Goal: Information Seeking & Learning: Learn about a topic

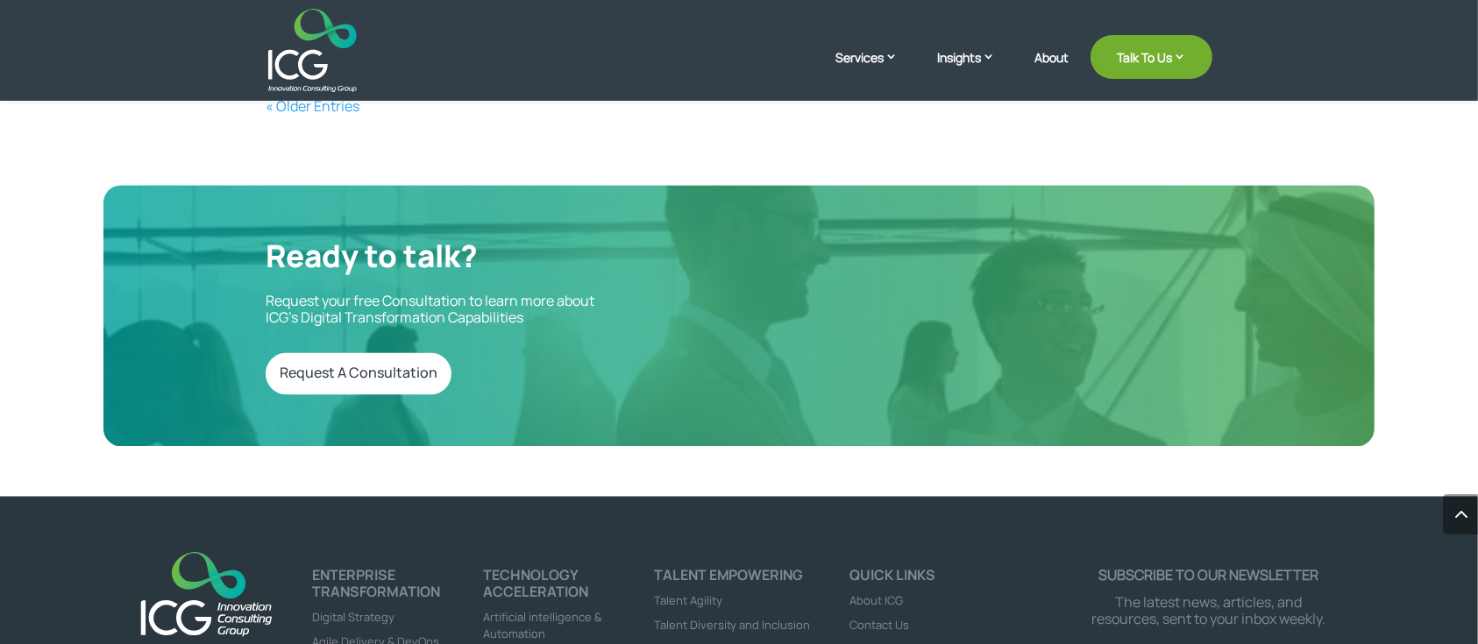
scroll to position [2985, 0]
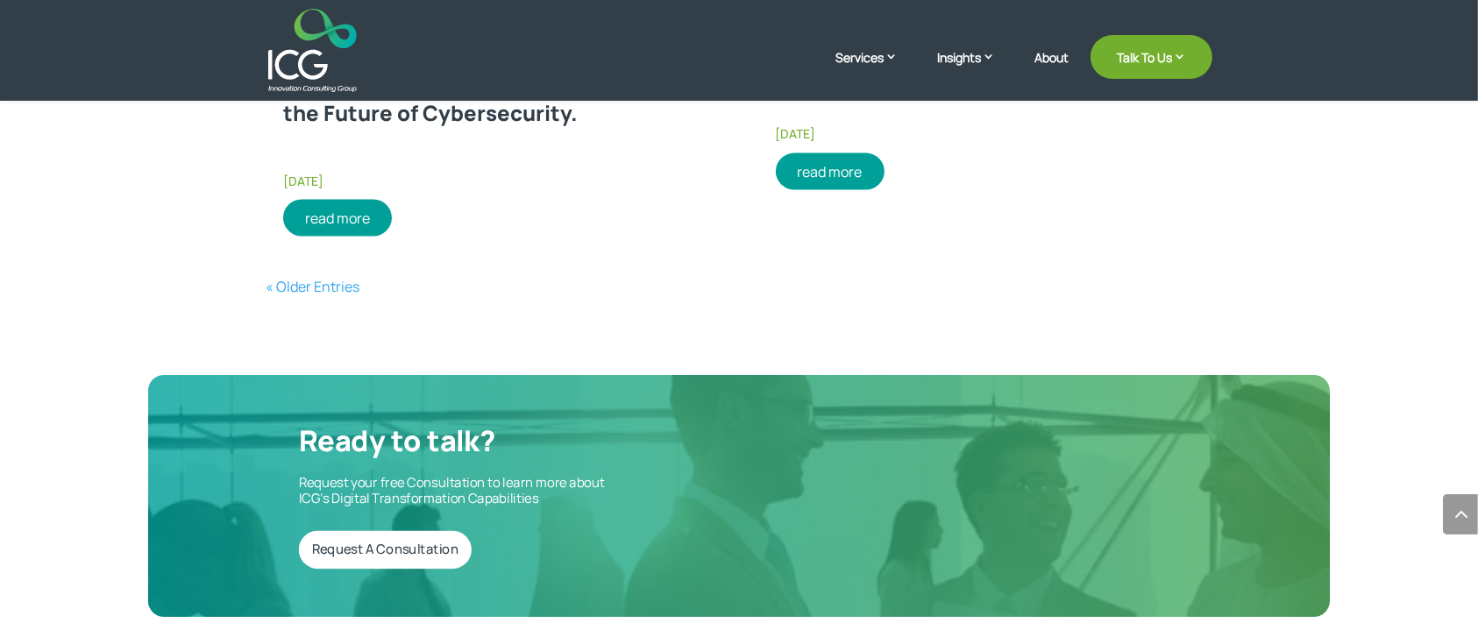
click at [319, 281] on link "« Older Entries" at bounding box center [313, 286] width 94 height 19
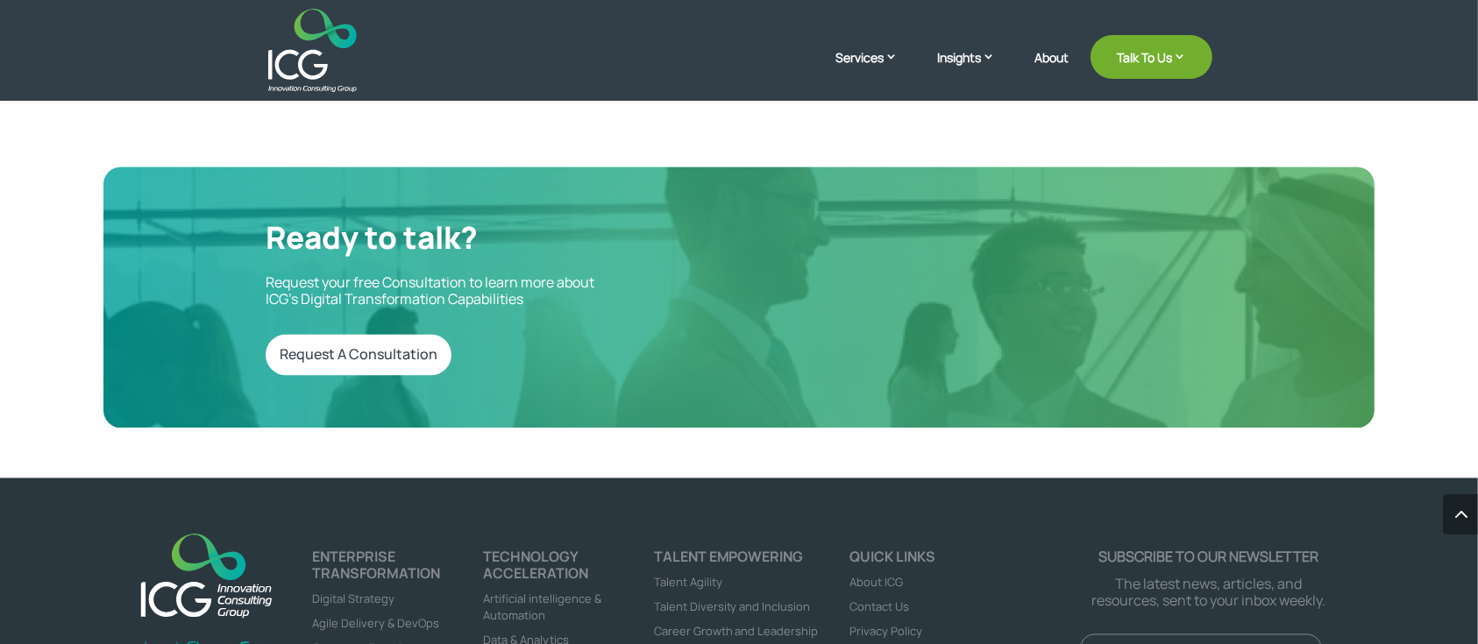
scroll to position [2833, 0]
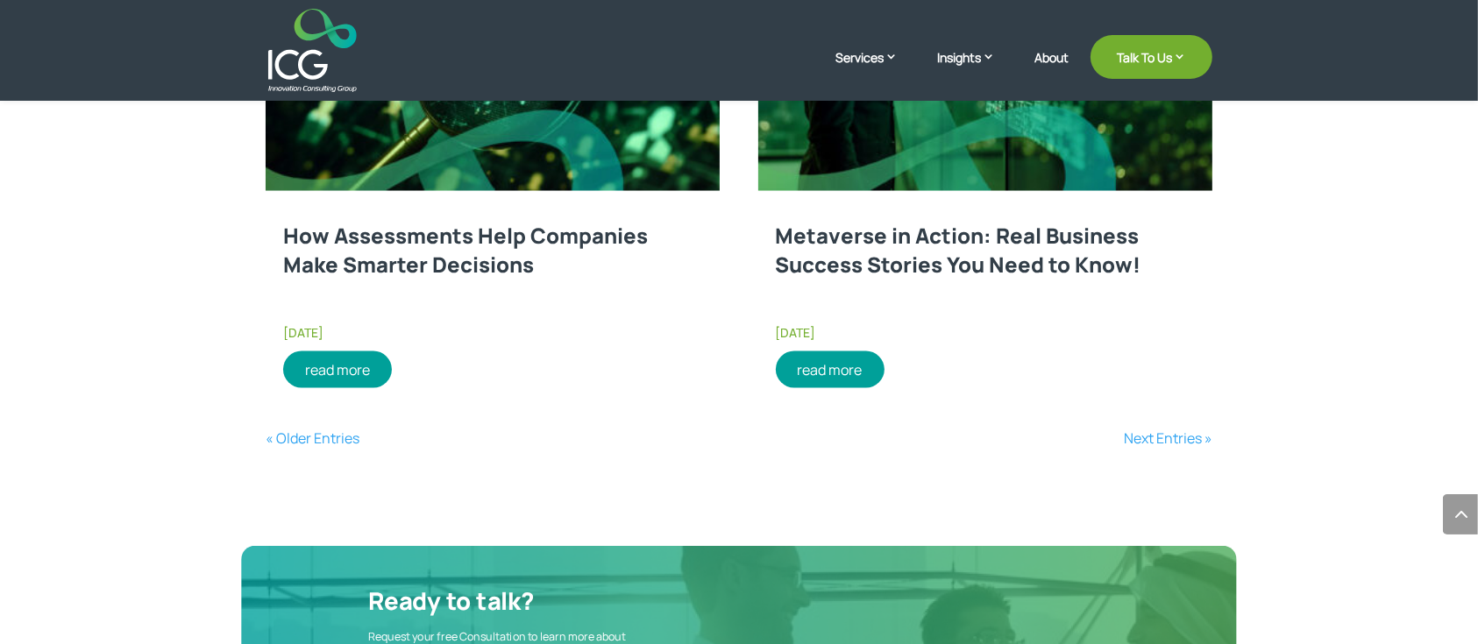
click at [317, 436] on link "« Older Entries" at bounding box center [313, 438] width 94 height 19
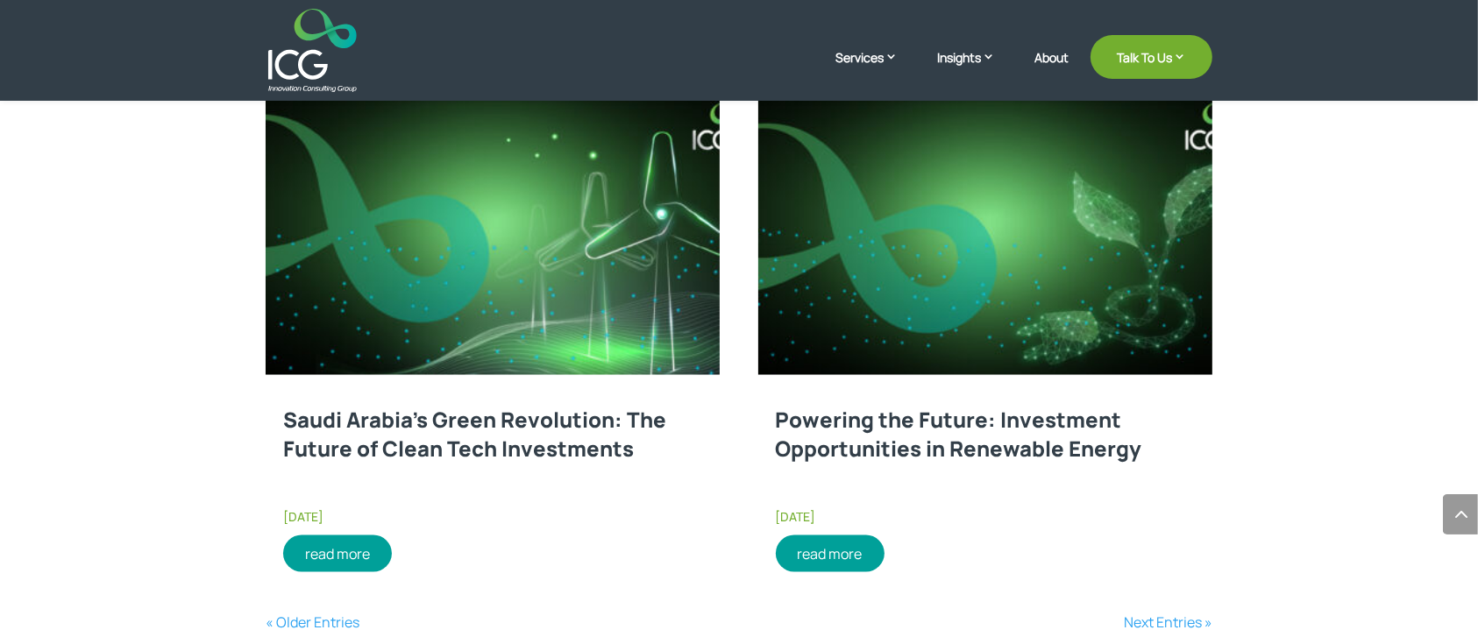
scroll to position [2599, 0]
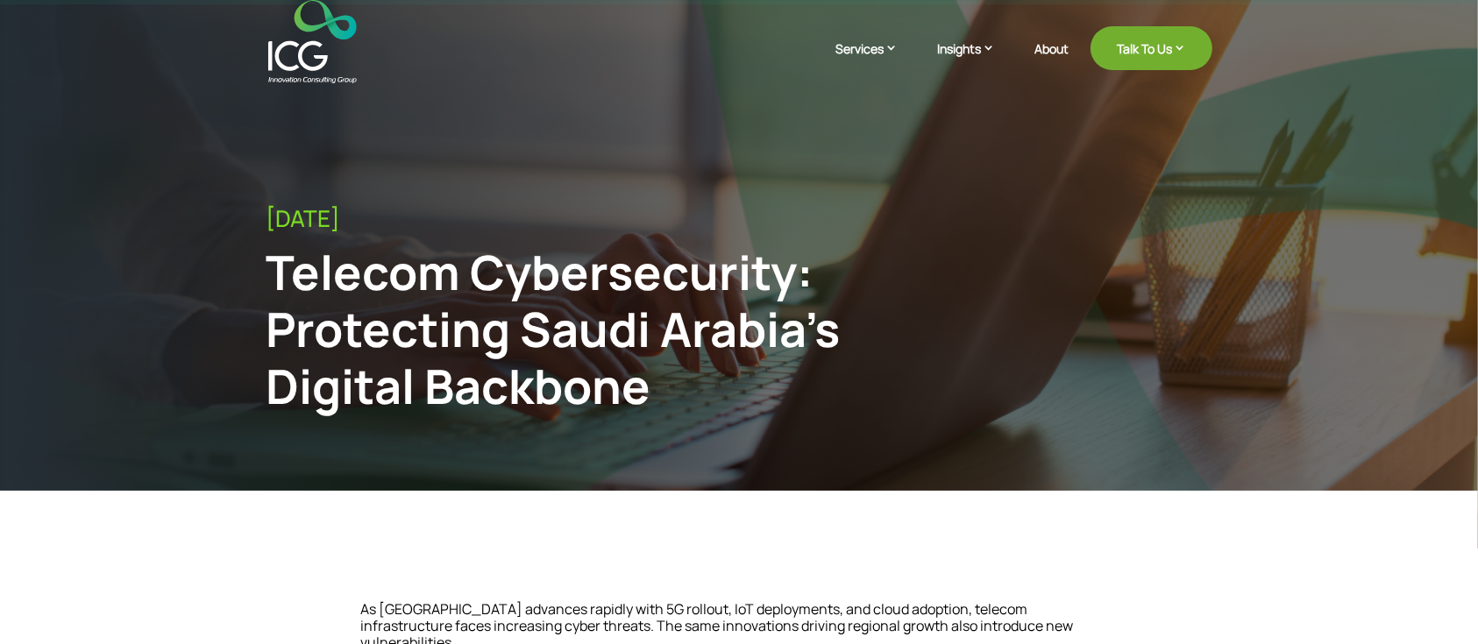
click at [659, 424] on div "July 25, 2025 Telecom Cybersecurity: Protecting Saudi Arabia’s Digital Backbone" at bounding box center [739, 317] width 947 height 224
click at [488, 329] on div "Telecom Cybersecurity: Protecting Saudi Arabia’s Digital Backbone" at bounding box center [630, 329] width 729 height 170
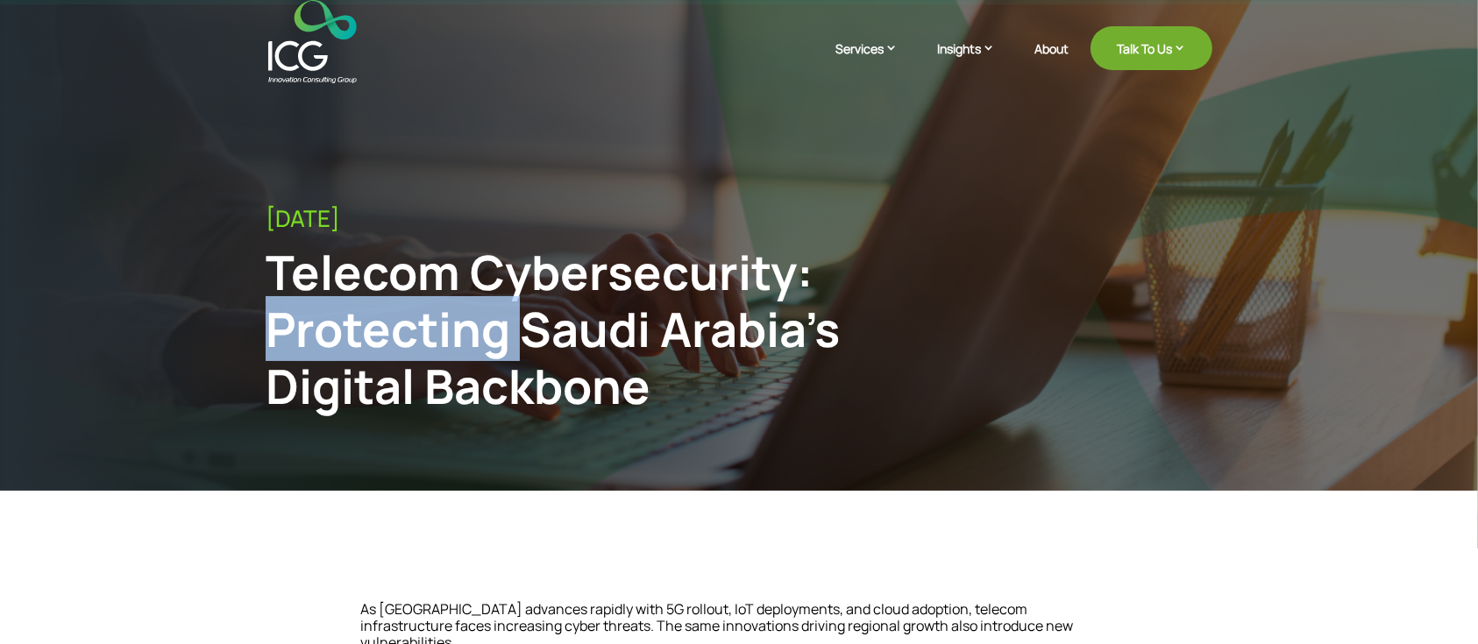
click at [488, 329] on div "Telecom Cybersecurity: Protecting Saudi Arabia’s Digital Backbone" at bounding box center [630, 329] width 729 height 170
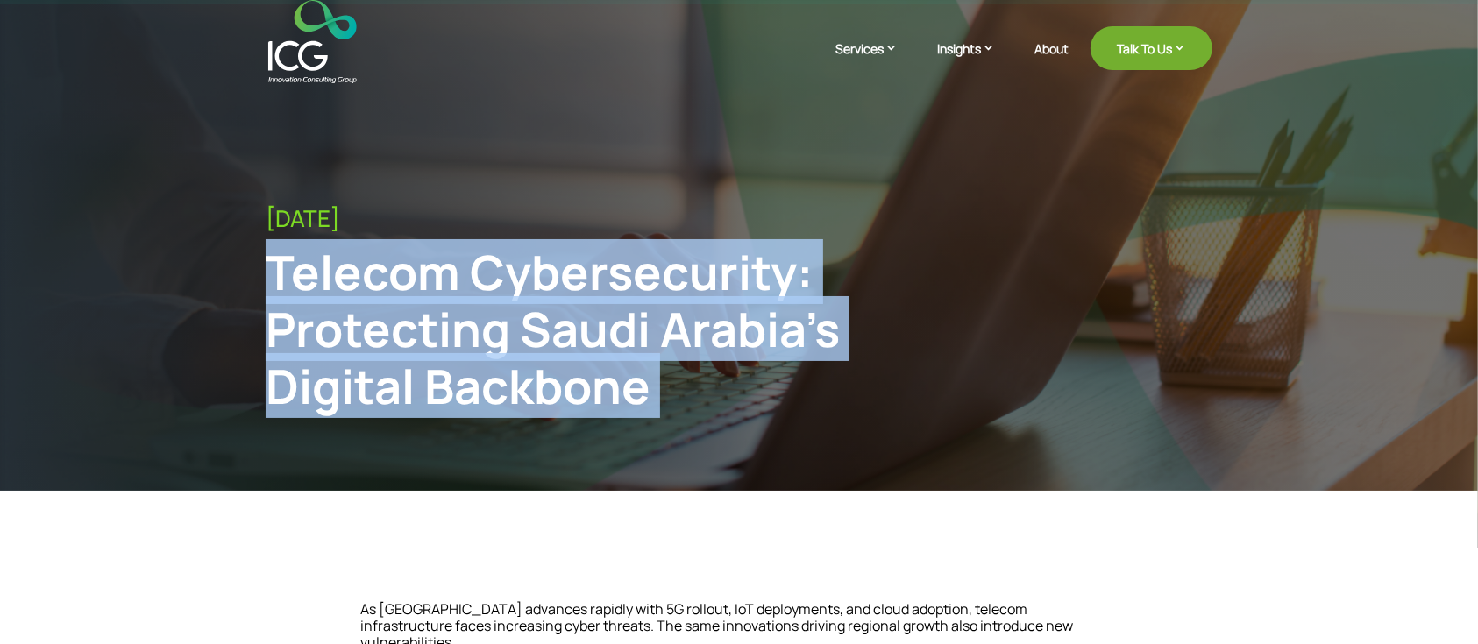
click at [488, 329] on div "Telecom Cybersecurity: Protecting Saudi Arabia’s Digital Backbone" at bounding box center [630, 329] width 729 height 170
copy div "Telecom Cybersecurity: Protecting Saudi Arabia’s Digital Backbone"
click at [463, 343] on div "Telecom Cybersecurity: Protecting Saudi Arabia’s Digital Backbone" at bounding box center [630, 329] width 729 height 170
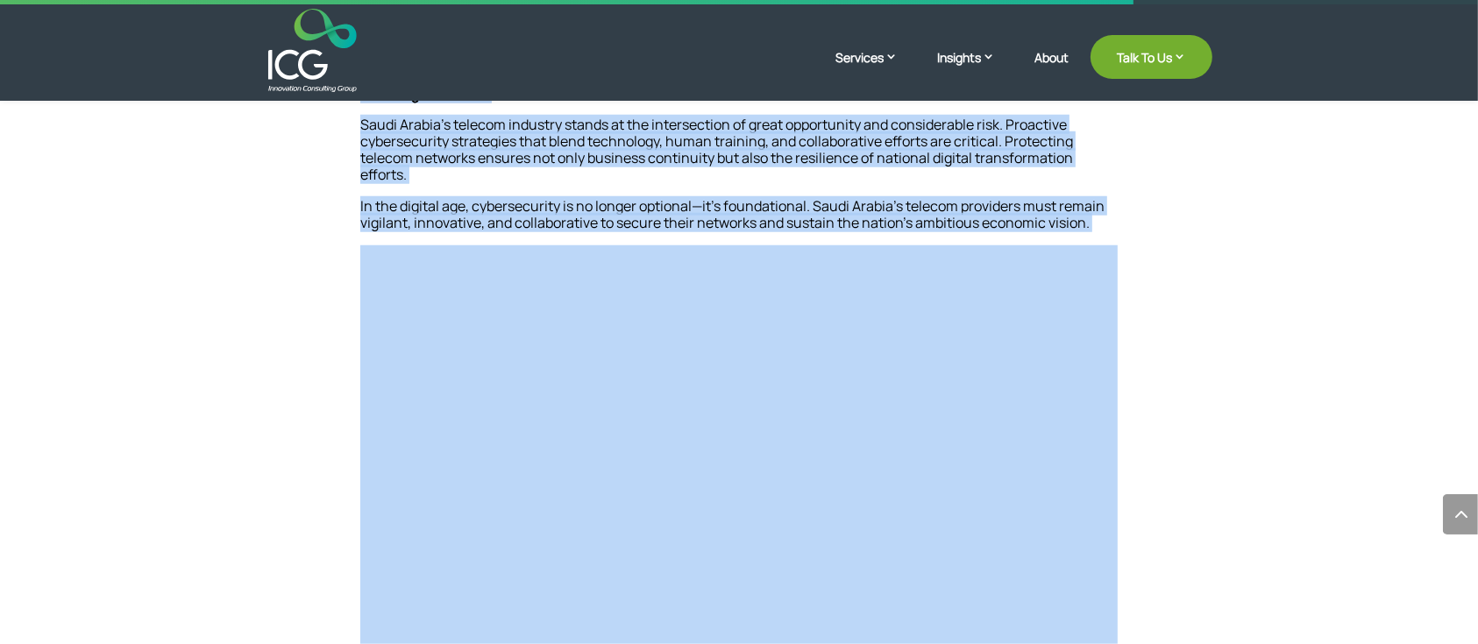
scroll to position [1403, 0]
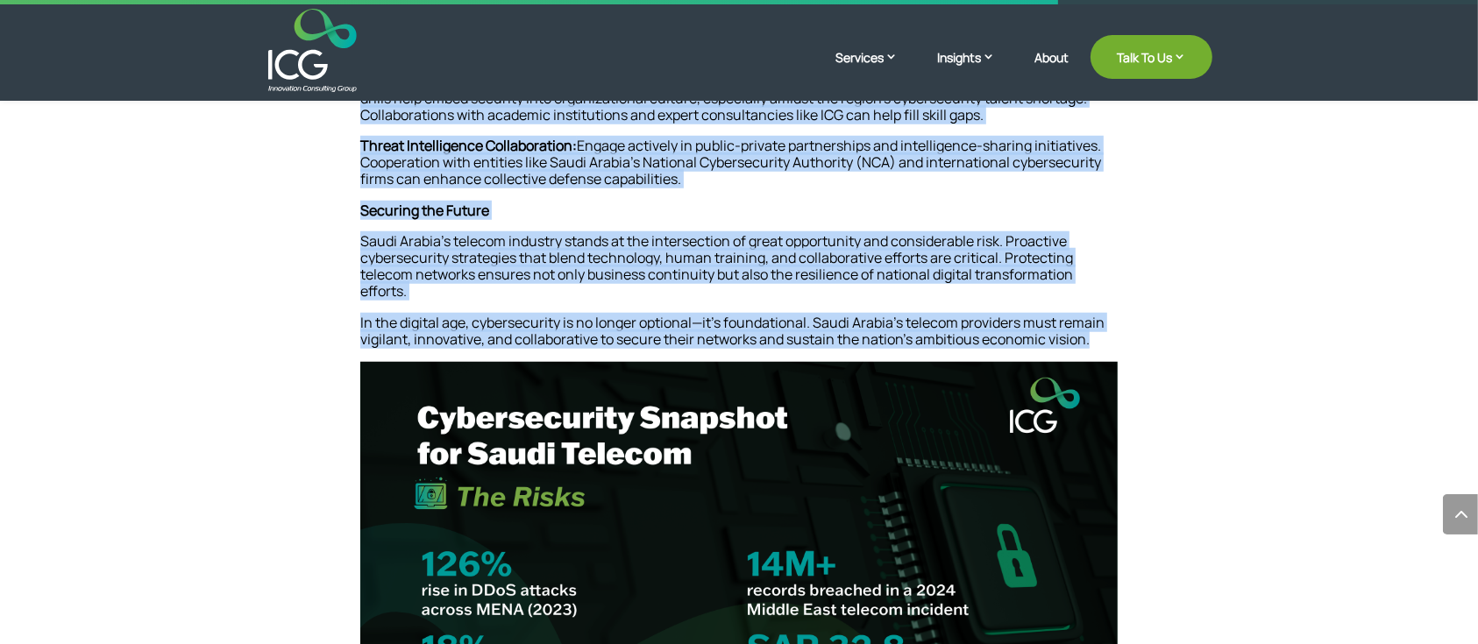
drag, startPoint x: 270, startPoint y: 278, endPoint x: 1132, endPoint y: 322, distance: 862.8
copy div "Telecom Cybersecurity: Protecting Saudi Arabia’s Digital Backbone As Saudi Arab…"
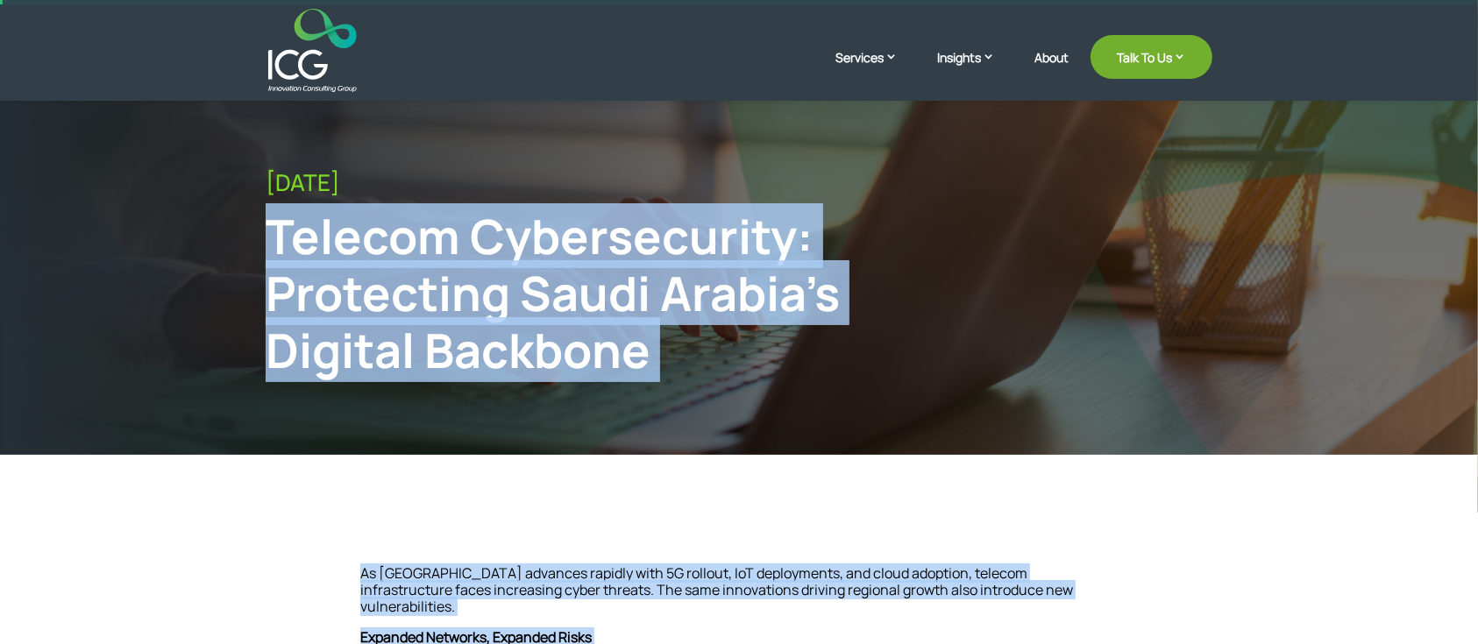
scroll to position [0, 0]
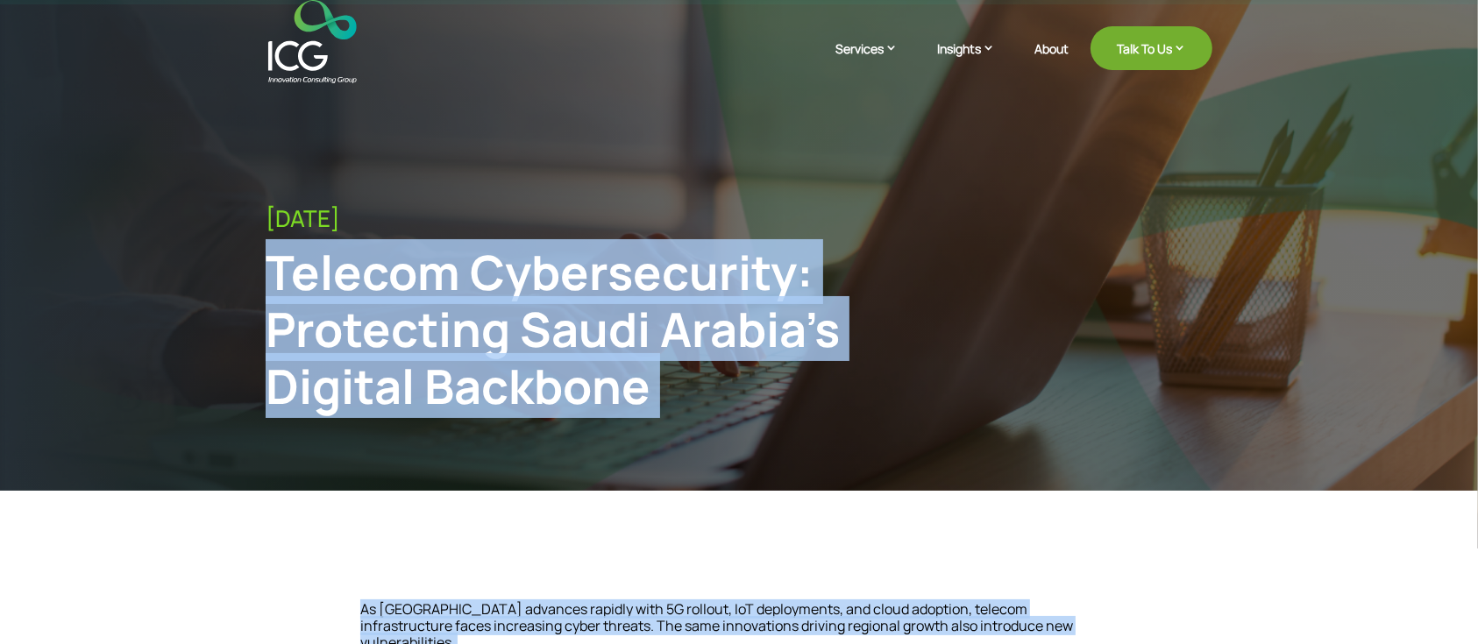
click at [689, 285] on div "Telecom Cybersecurity: Protecting Saudi Arabia’s Digital Backbone" at bounding box center [630, 329] width 729 height 170
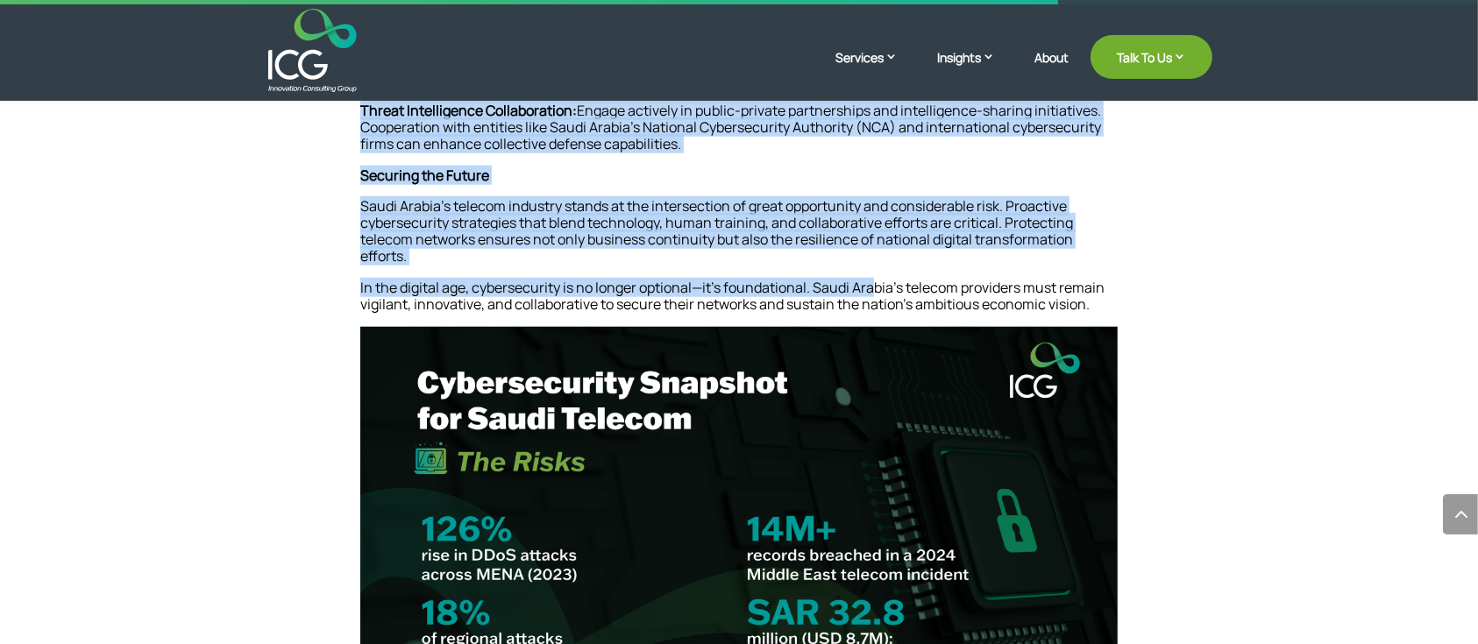
scroll to position [1403, 0]
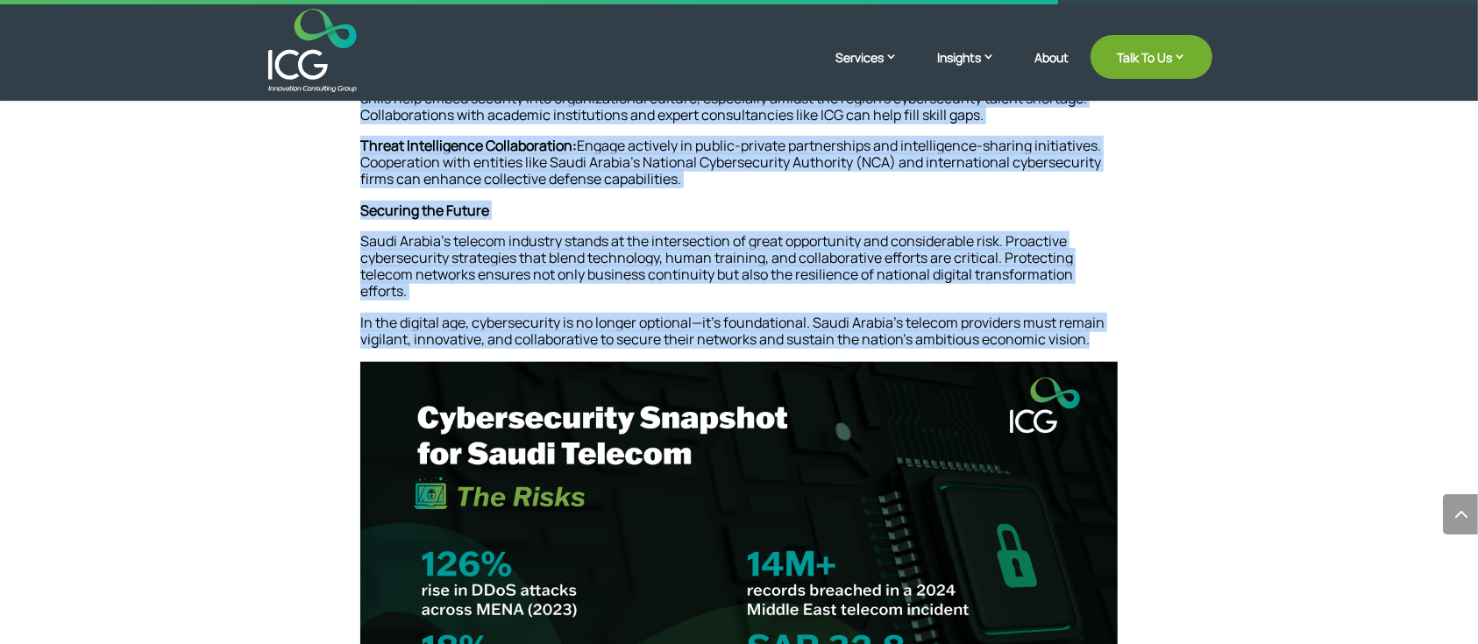
drag, startPoint x: 260, startPoint y: 263, endPoint x: 1155, endPoint y: 316, distance: 896.6
copy div "Telecom Cybersecurity: Protecting Saudi Arabia’s Digital Backbone As Saudi Arab…"
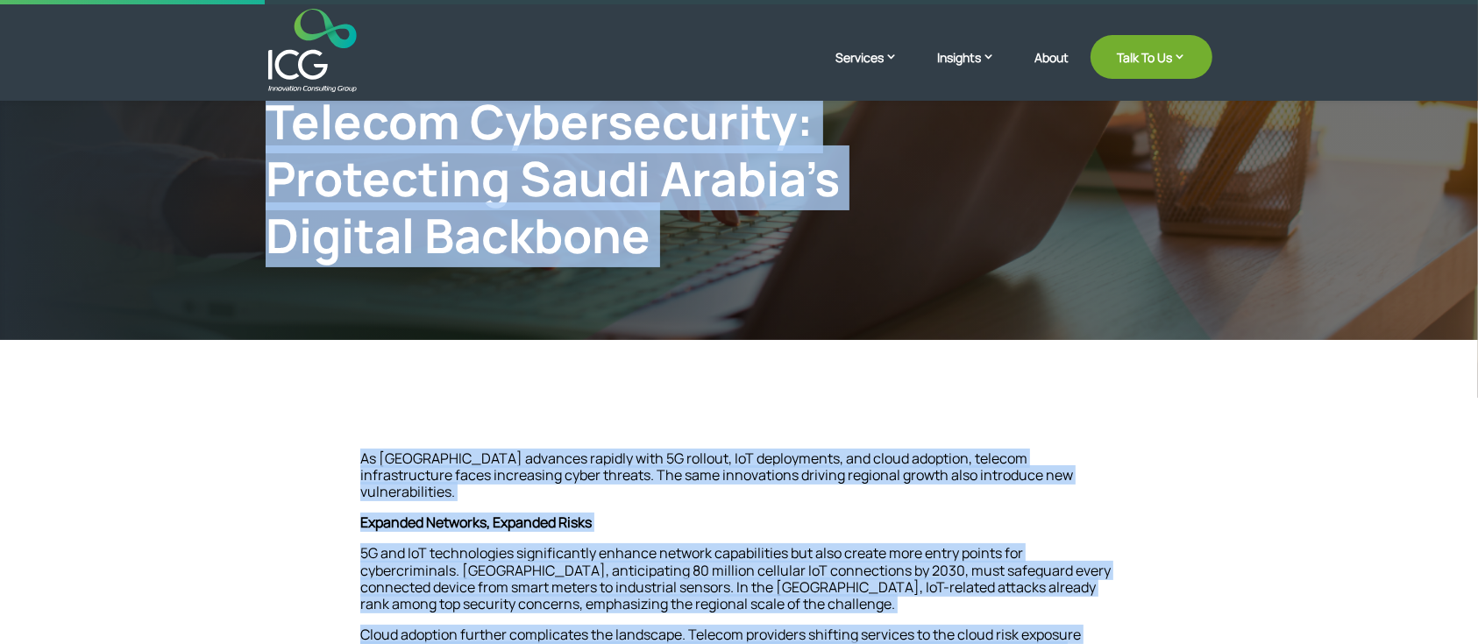
scroll to position [351, 0]
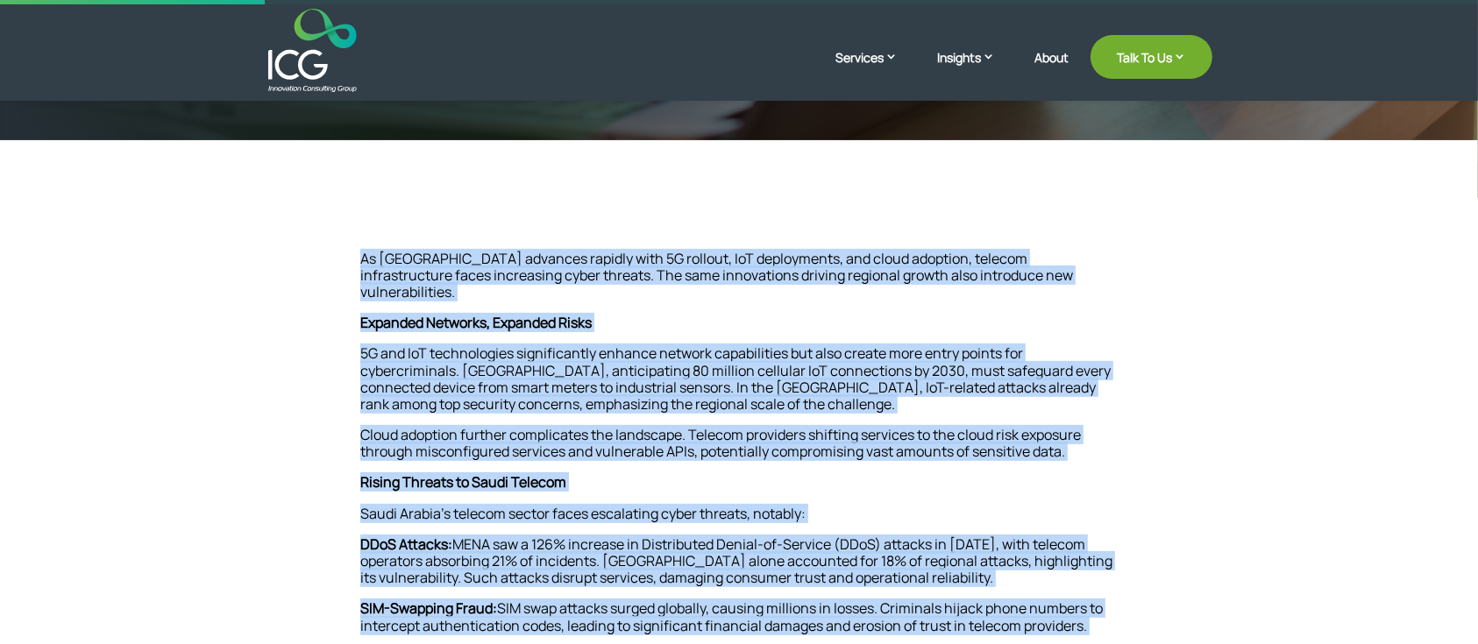
copy div "Telecom Cybersecurity: Protecting Saudi Arabia’s Digital Backbone As Saudi Arab…"
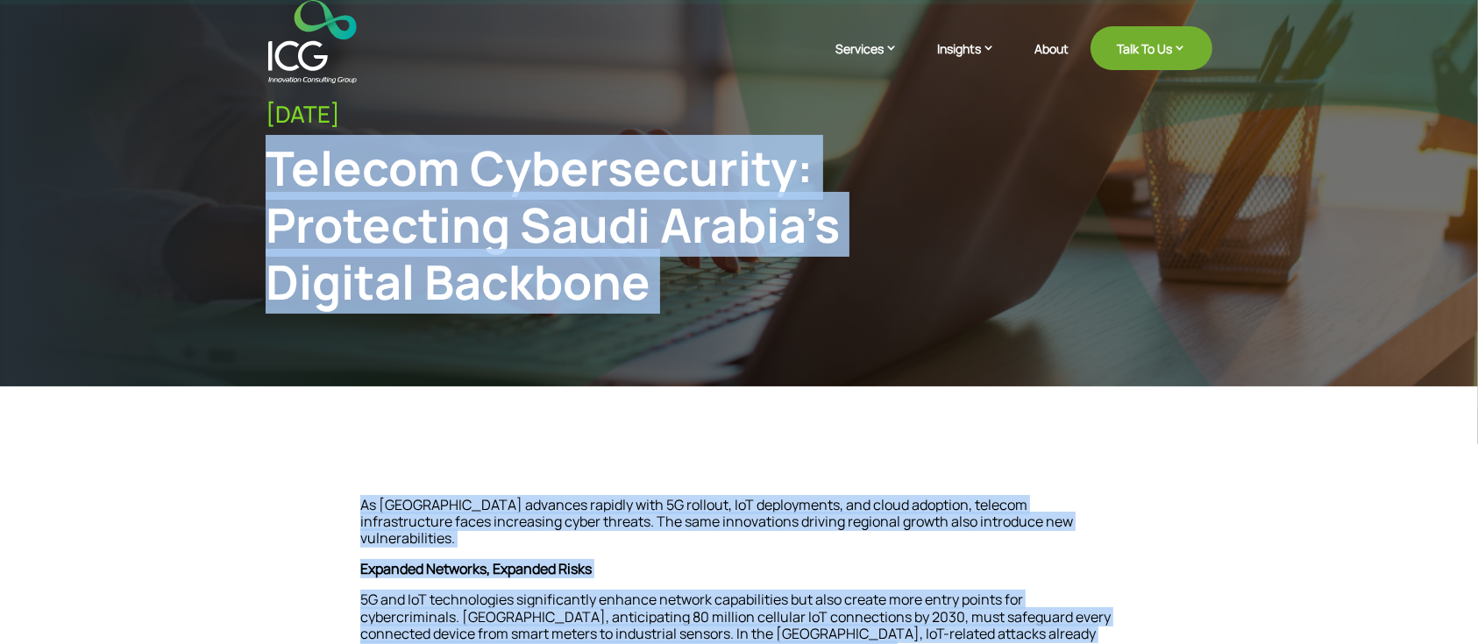
scroll to position [0, 0]
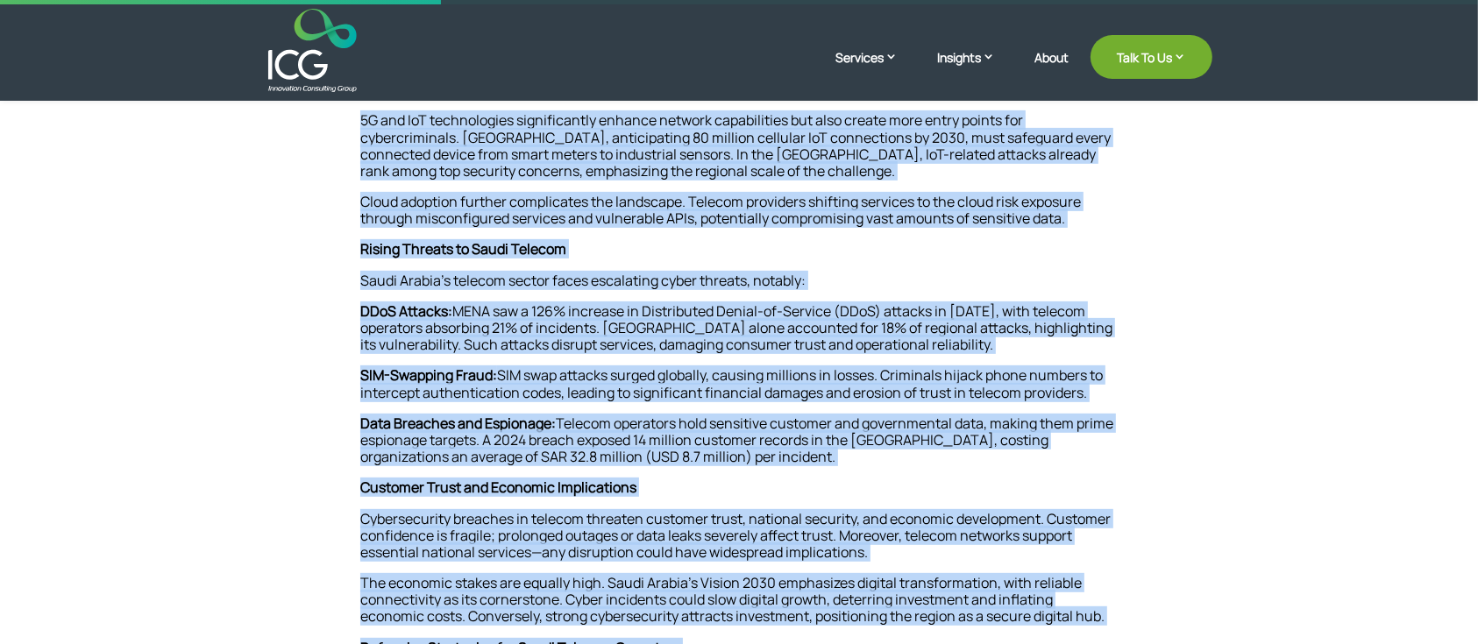
click at [556, 339] on p "DDoS Attacks: MENA saw a 126% increase in Distributed Denial-of-Service (DDoS) …" at bounding box center [738, 335] width 757 height 65
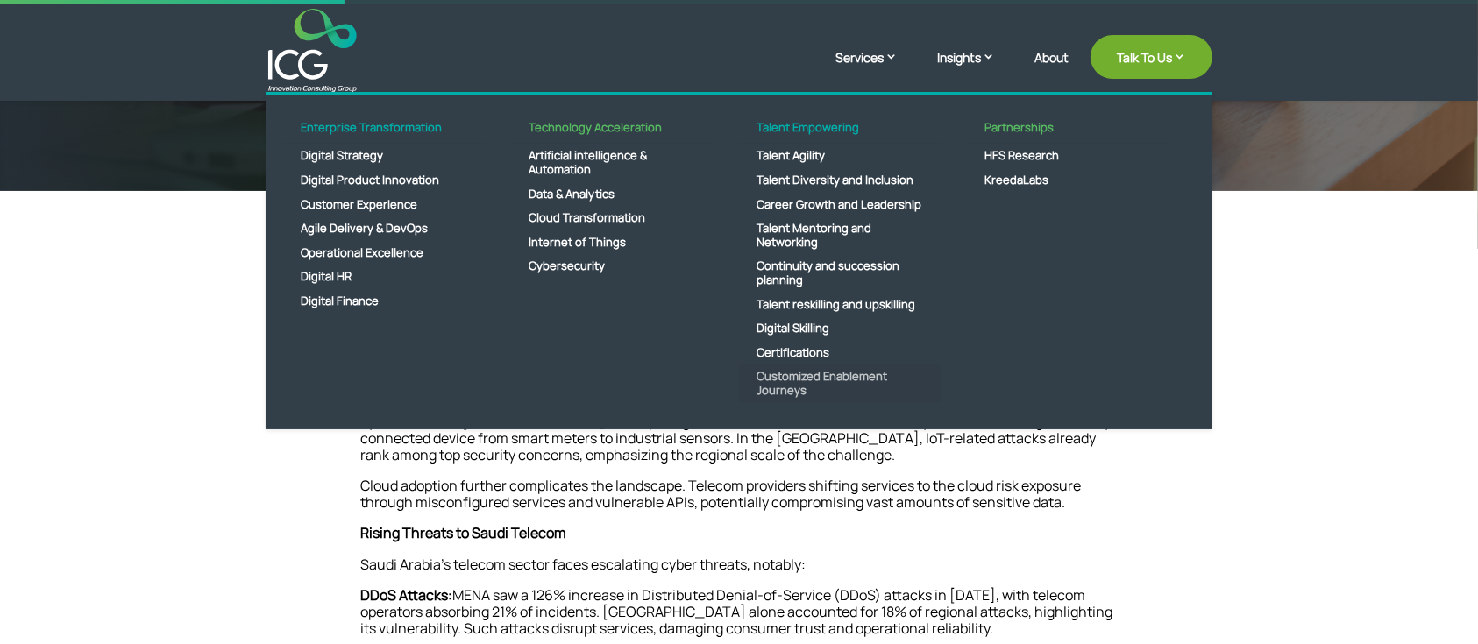
scroll to position [467, 0]
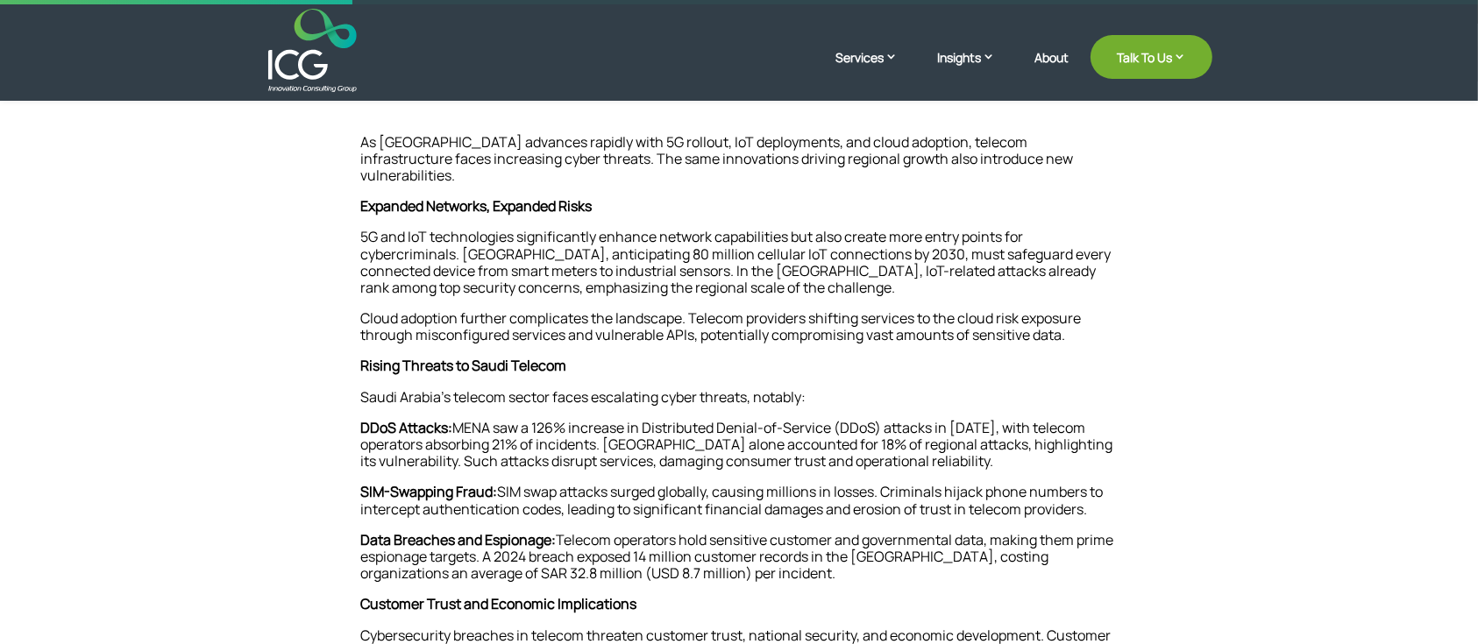
click at [579, 487] on p "SIM-Swapping Fraud: SIM swap attacks surged globally, causing millions in losse…" at bounding box center [738, 507] width 757 height 47
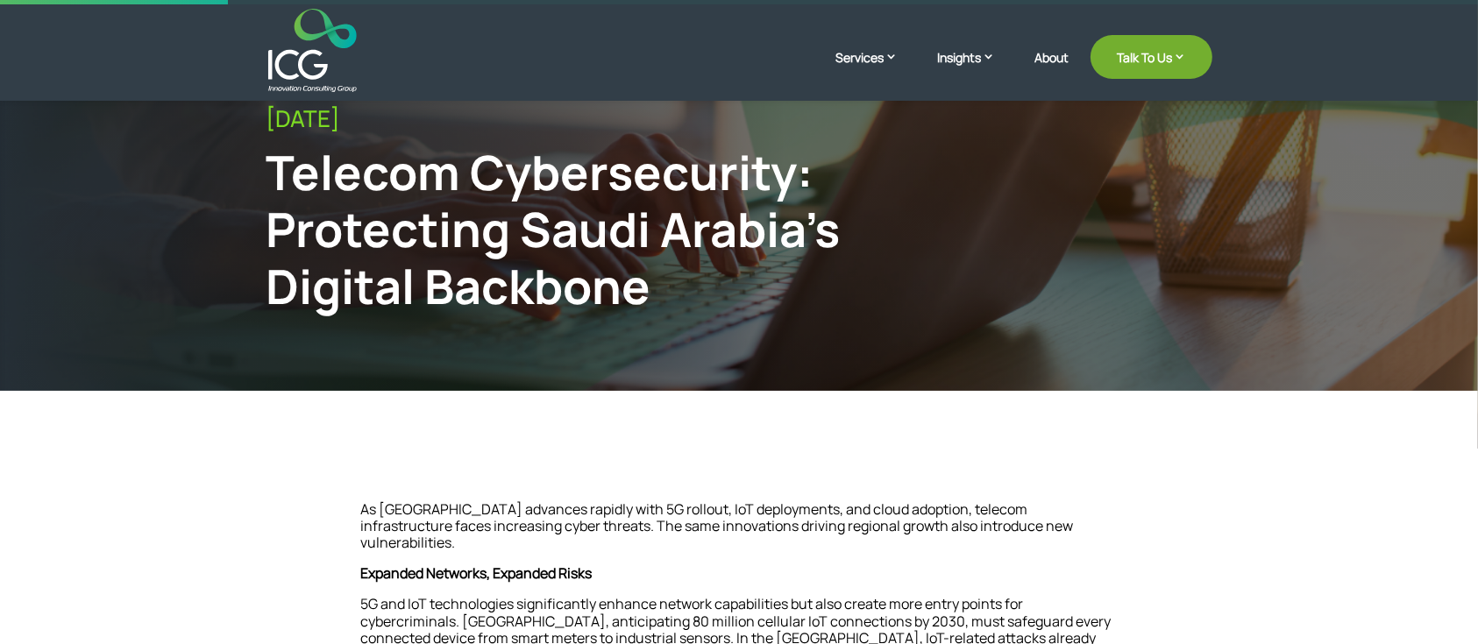
scroll to position [0, 0]
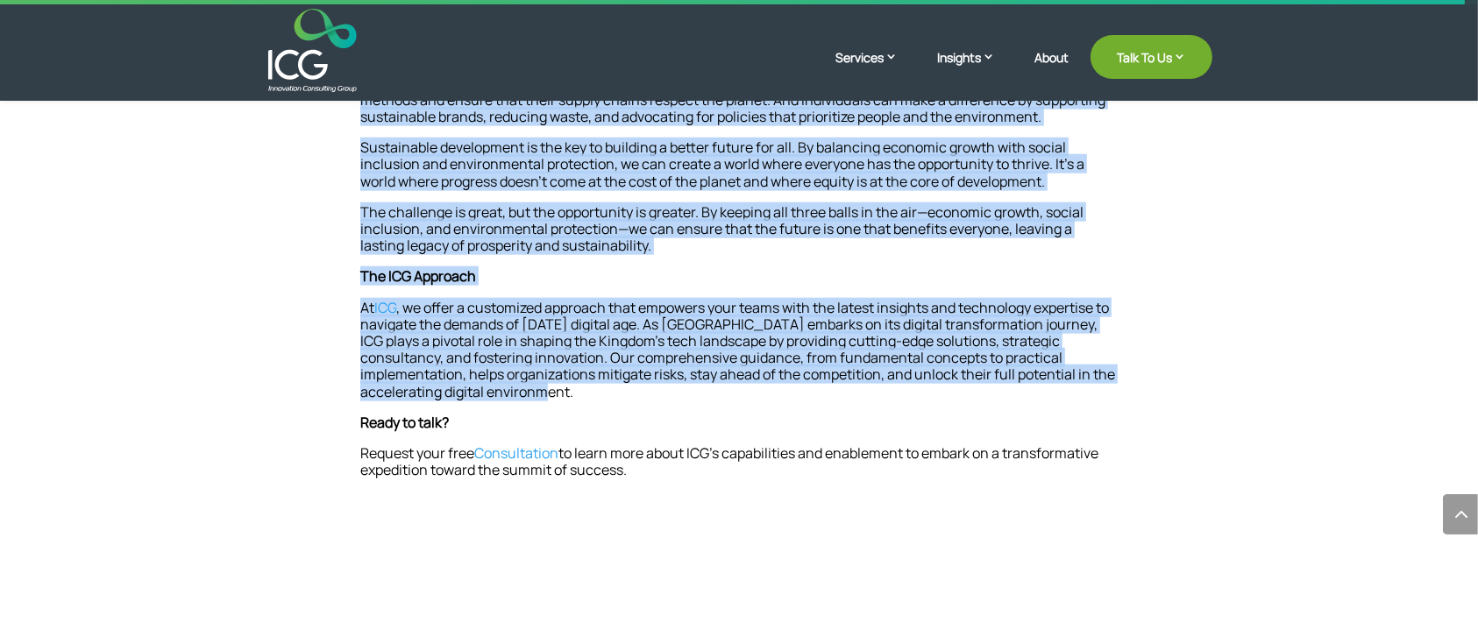
scroll to position [1986, 0]
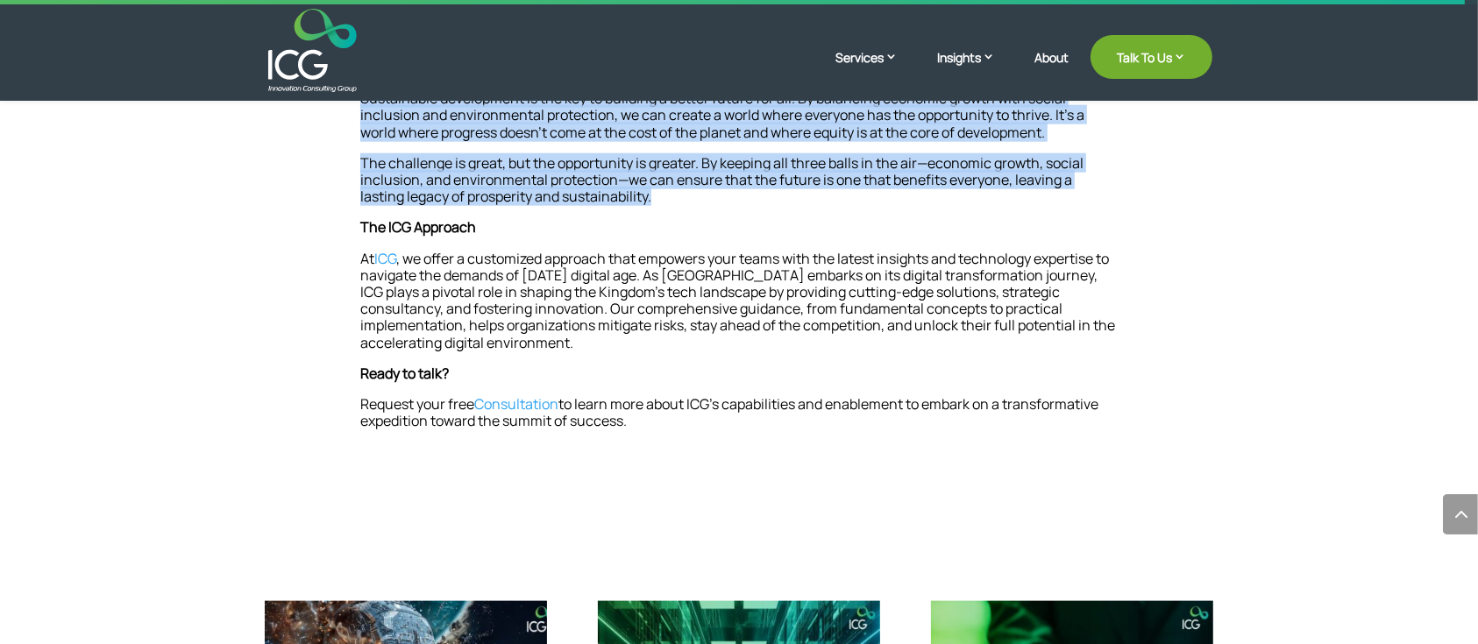
drag, startPoint x: 263, startPoint y: 154, endPoint x: 1091, endPoint y: 214, distance: 830.5
click at [1091, 214] on div "[DATE] Building a Better Future Through Sustainable Development Imagine a delic…" at bounding box center [739, 152] width 1478 height 4279
copy div "Loremips d Sitame Consec Adipisc Elitseddoei Temporincid Utlabor e dolorema ali…"
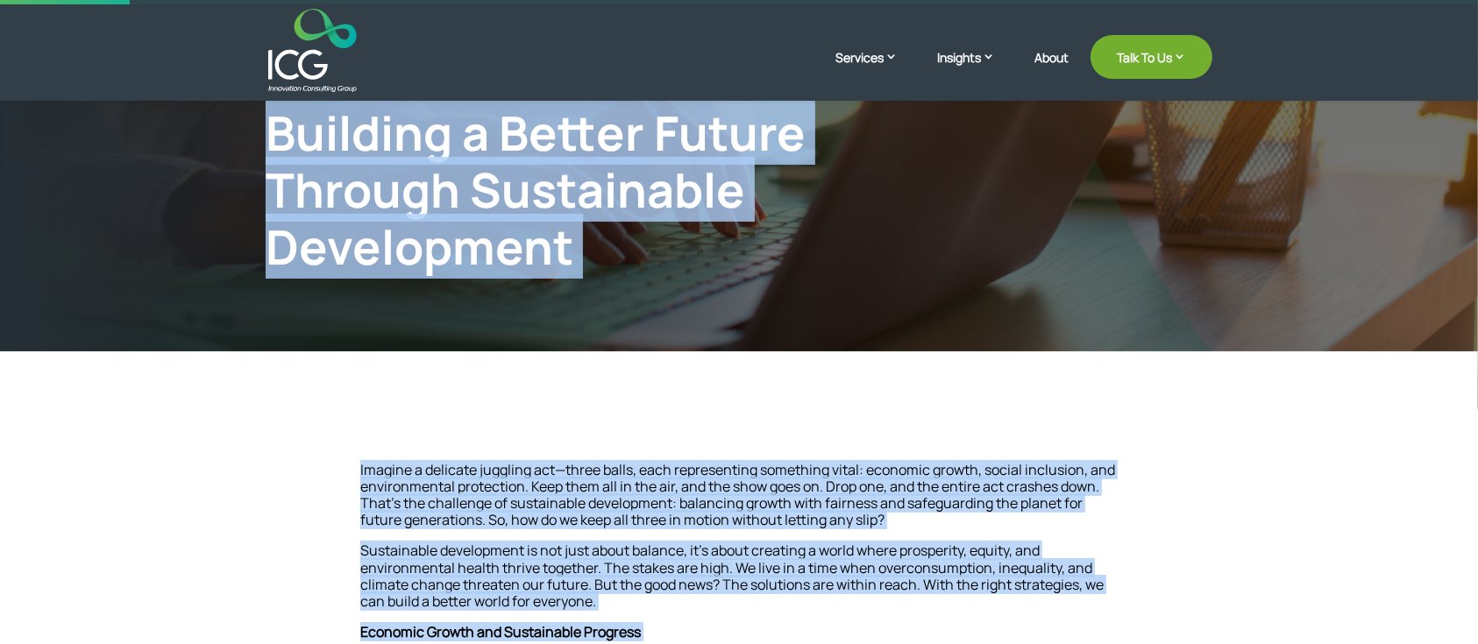
scroll to position [233, 0]
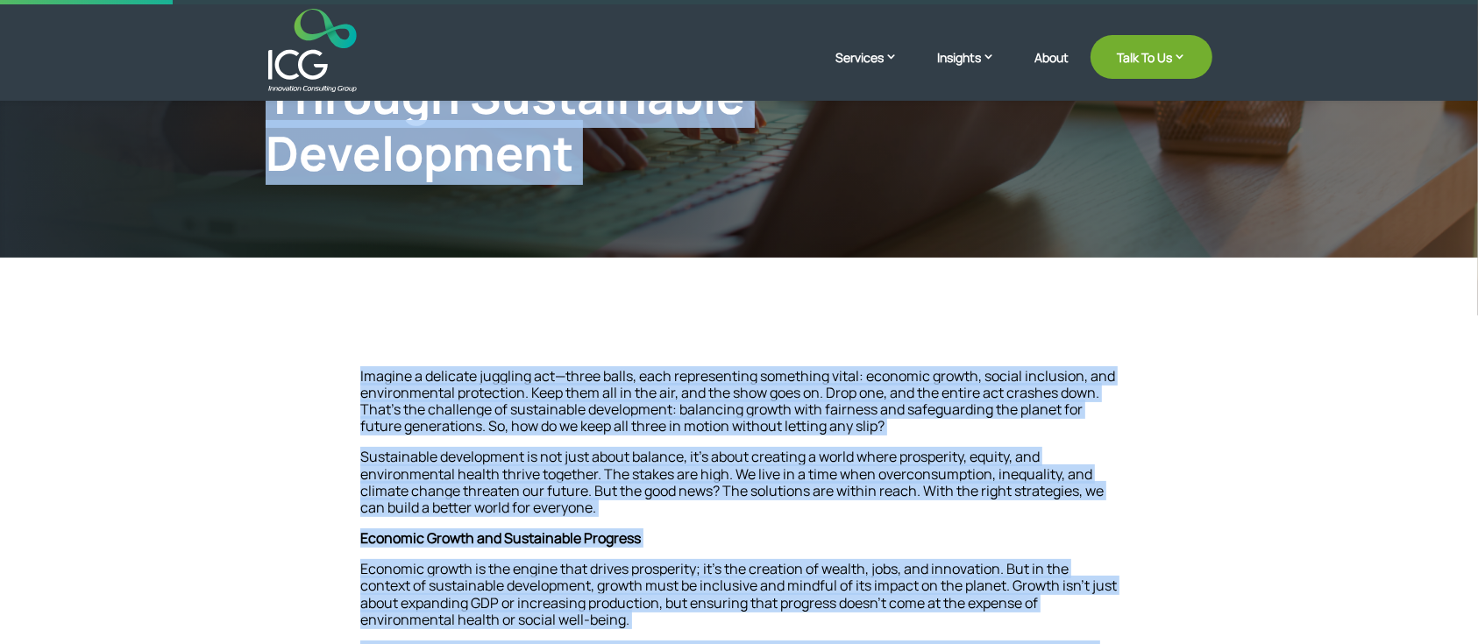
copy div "Loremips d Sitame Consec Adipisc Elitseddoei Temporincid Utlabor e dolorema ali…"
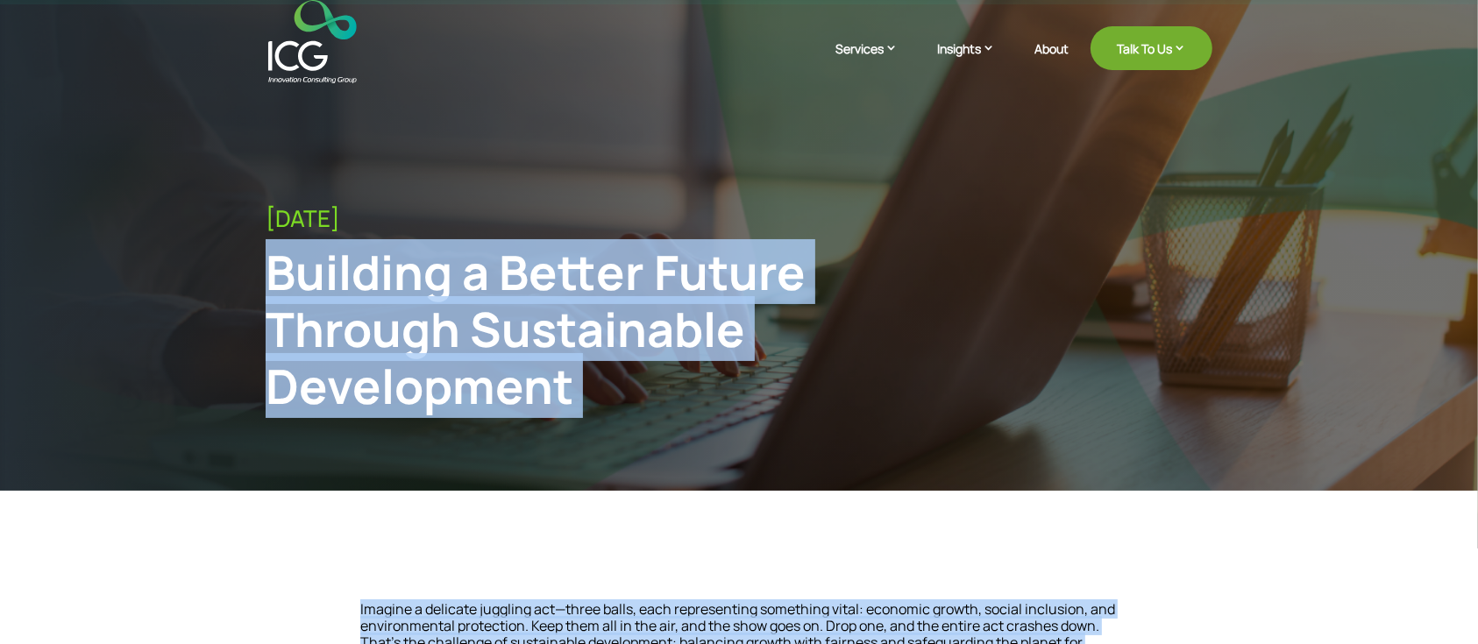
click at [472, 295] on div "Building a Better Future Through Sustainable Development" at bounding box center [630, 329] width 729 height 170
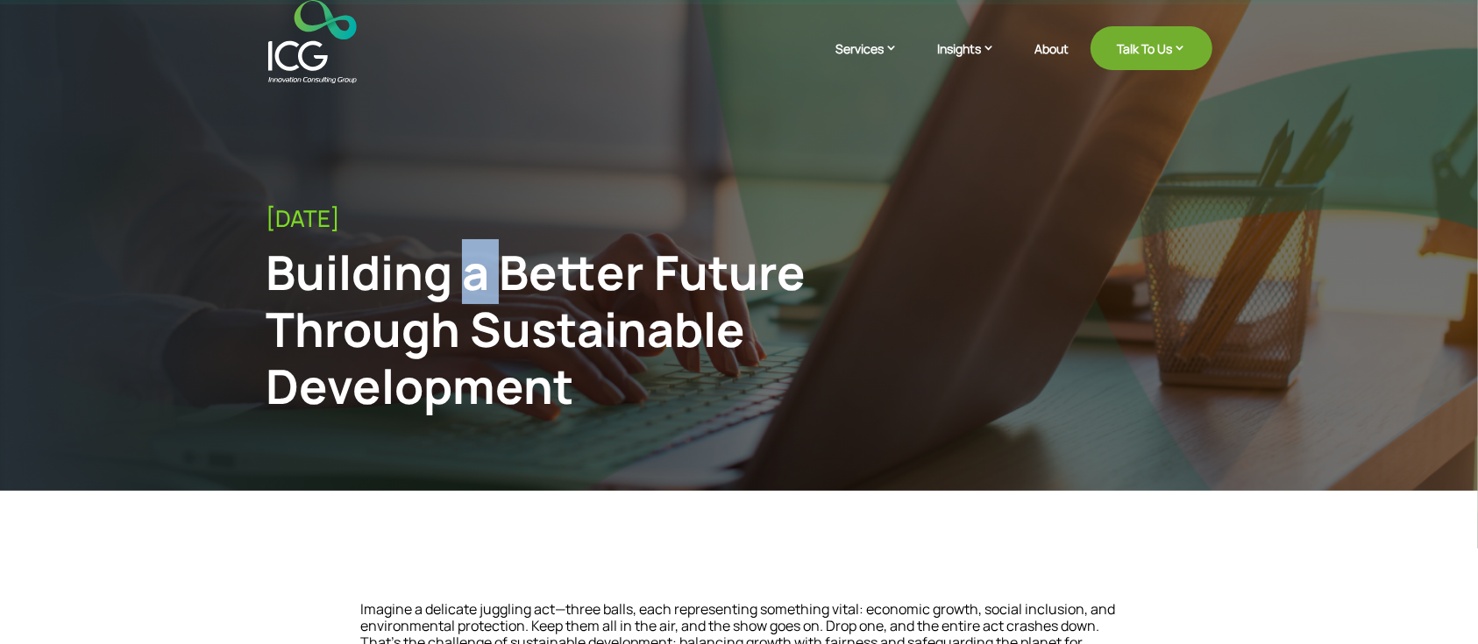
click at [472, 295] on div "Building a Better Future Through Sustainable Development" at bounding box center [630, 329] width 729 height 170
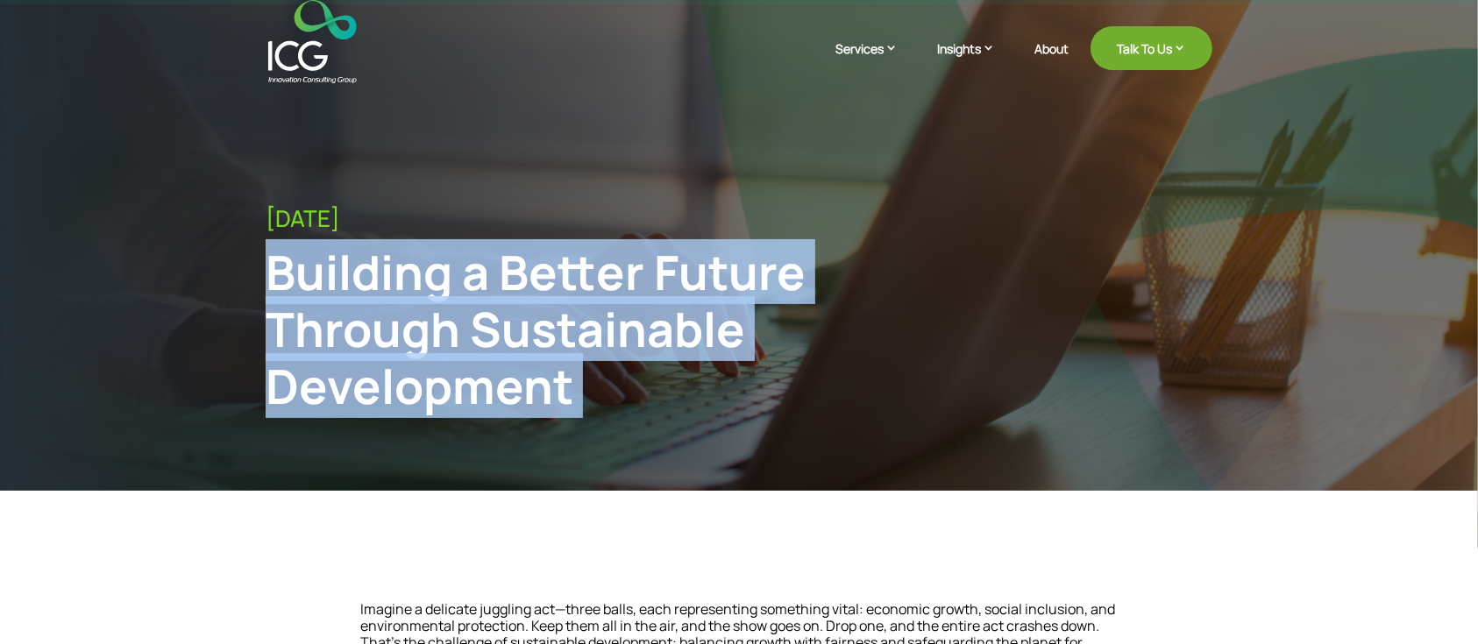
click at [472, 295] on div "Building a Better Future Through Sustainable Development" at bounding box center [630, 329] width 729 height 170
click at [506, 347] on div "Building a Better Future Through Sustainable Development" at bounding box center [630, 329] width 729 height 170
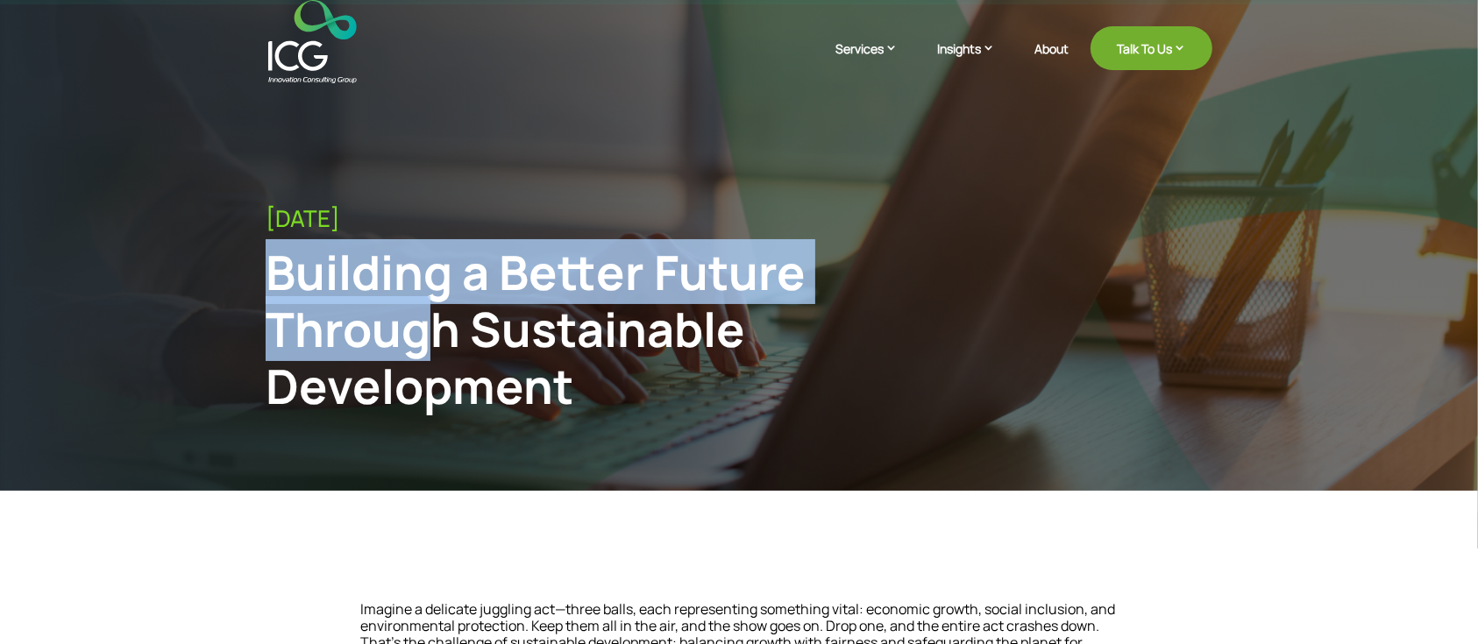
drag, startPoint x: 270, startPoint y: 286, endPoint x: 439, endPoint y: 340, distance: 177.7
click at [439, 340] on div "Building a Better Future Through Sustainable Development" at bounding box center [630, 329] width 729 height 170
click at [444, 342] on div "Building a Better Future Through Sustainable Development" at bounding box center [630, 329] width 729 height 170
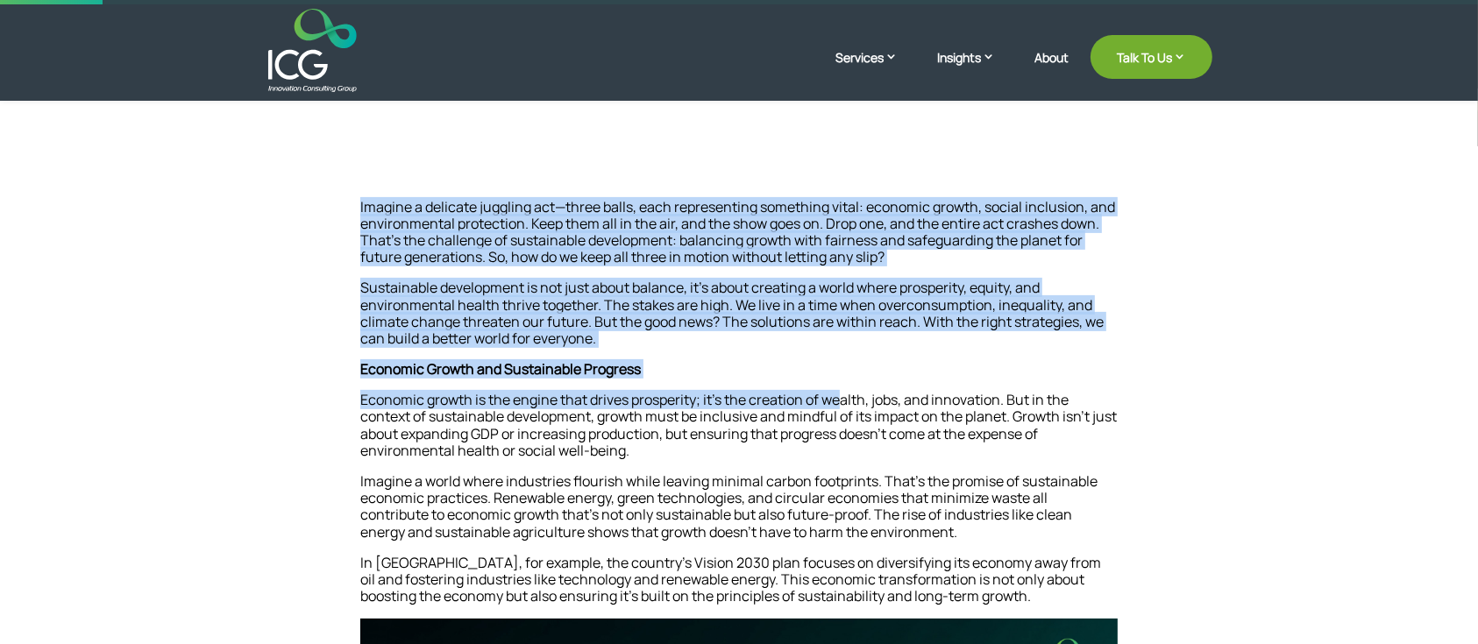
scroll to position [584, 0]
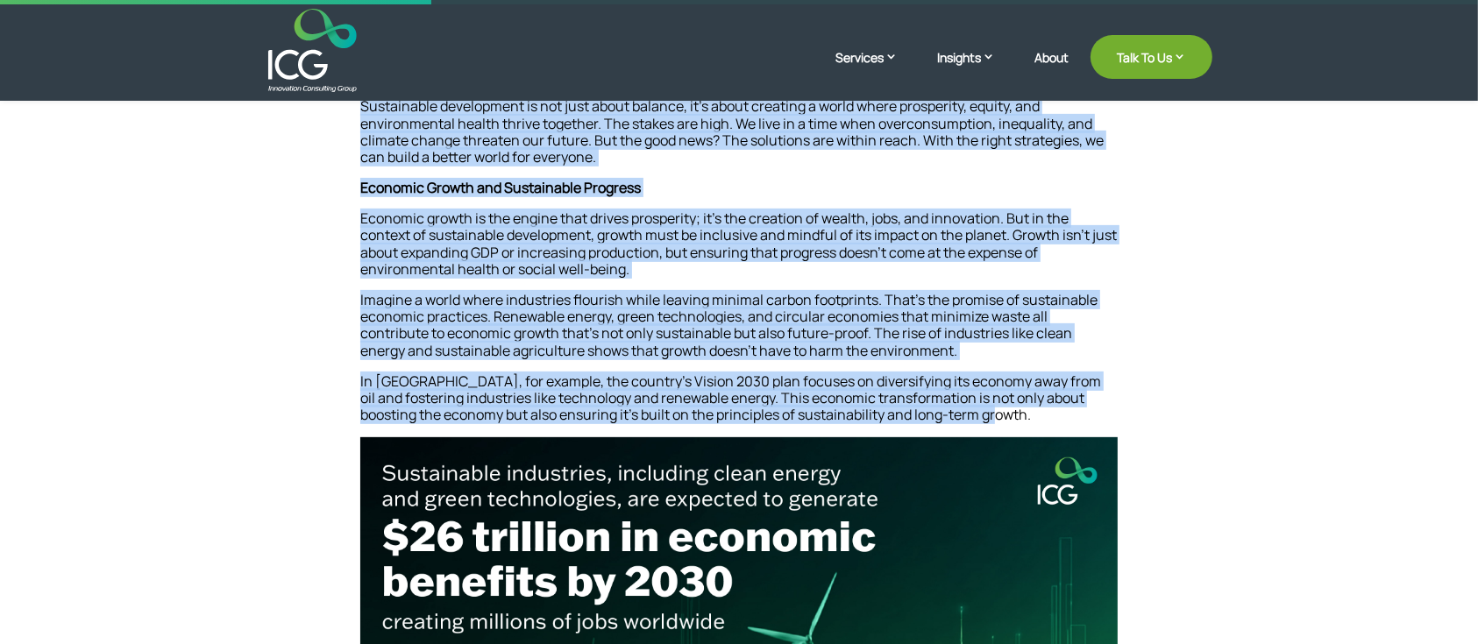
drag, startPoint x: 273, startPoint y: 282, endPoint x: 997, endPoint y: 412, distance: 735.6
copy div "Loremips d Sitame Consec Adipisc Elitseddoei Temporincid Utlabor e dolorema ali…"
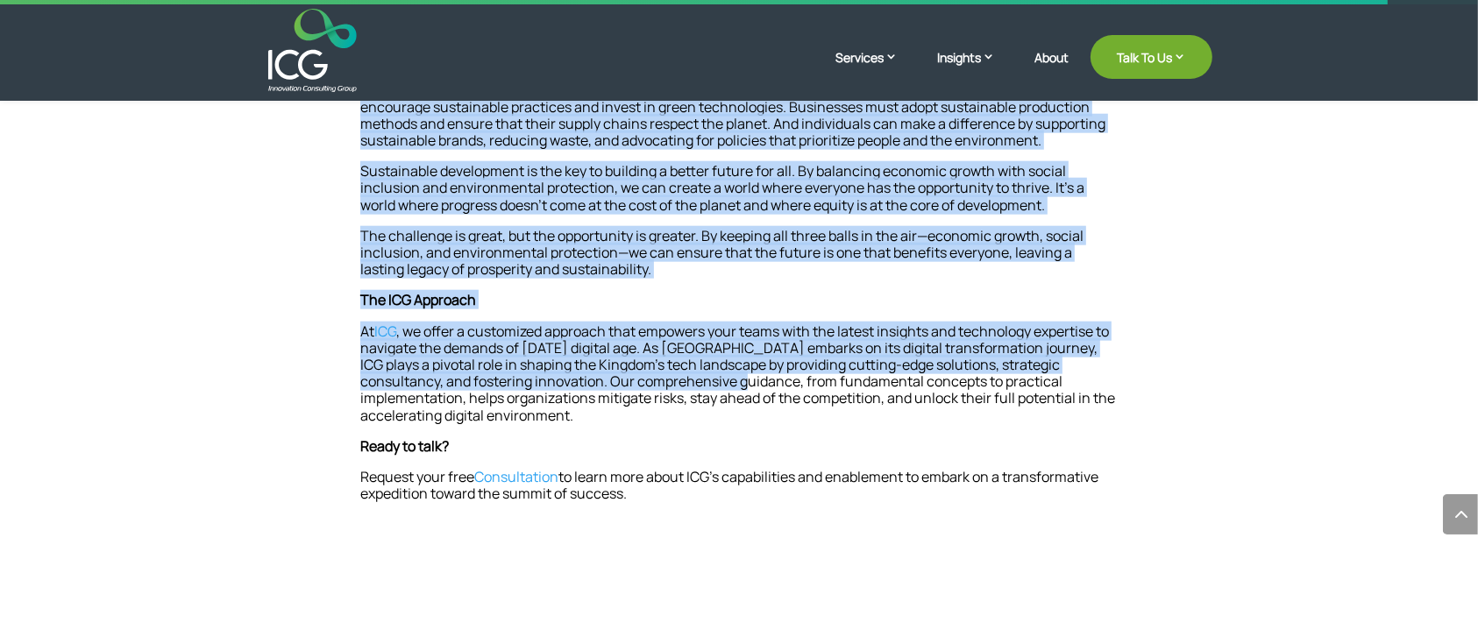
scroll to position [1986, 0]
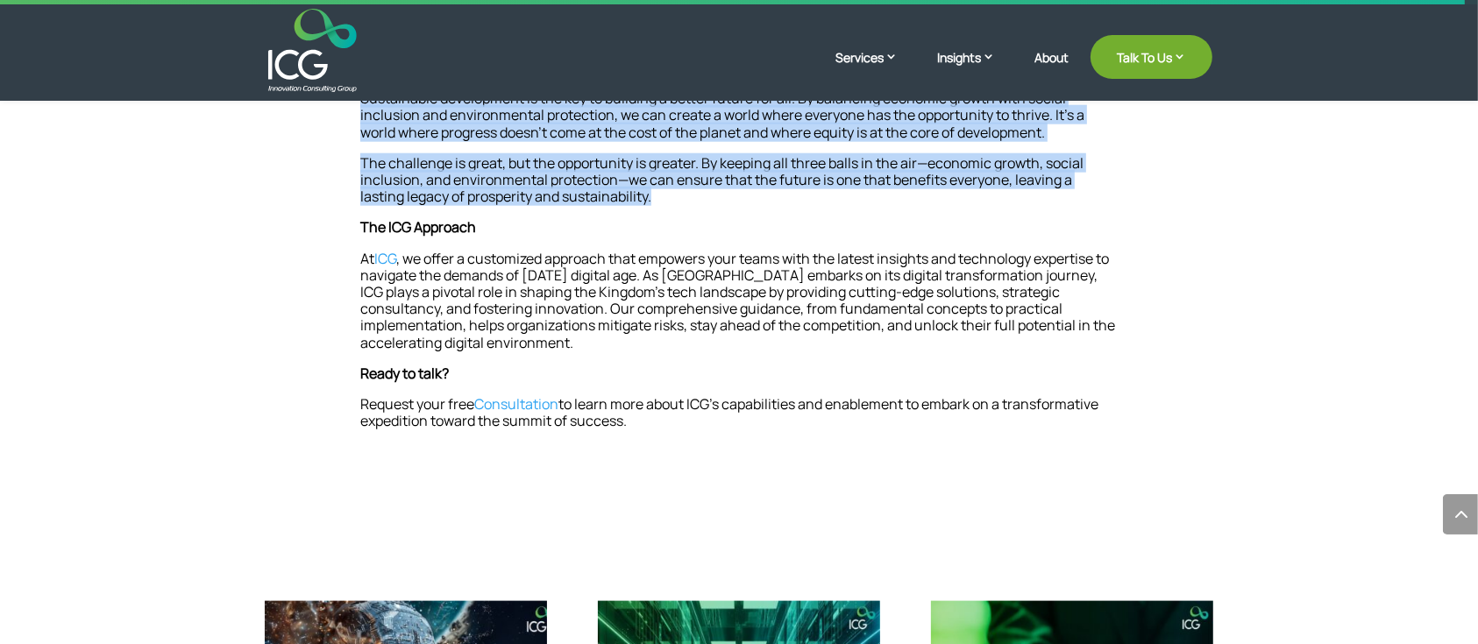
drag, startPoint x: 360, startPoint y: 158, endPoint x: 704, endPoint y: 207, distance: 347.1
copy div "Loremips Dolors Ametconse adi Eli Seddoeiu tempor incid utlabo et do magna’a en…"
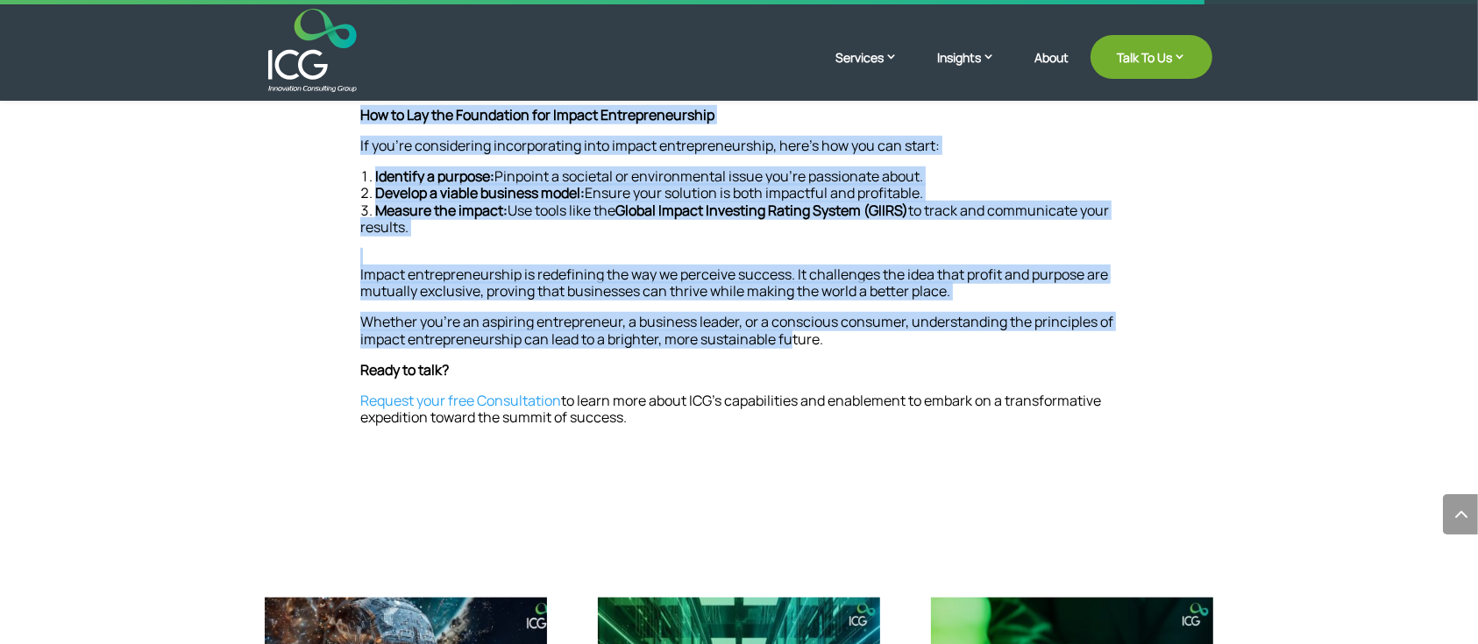
scroll to position [1403, 0]
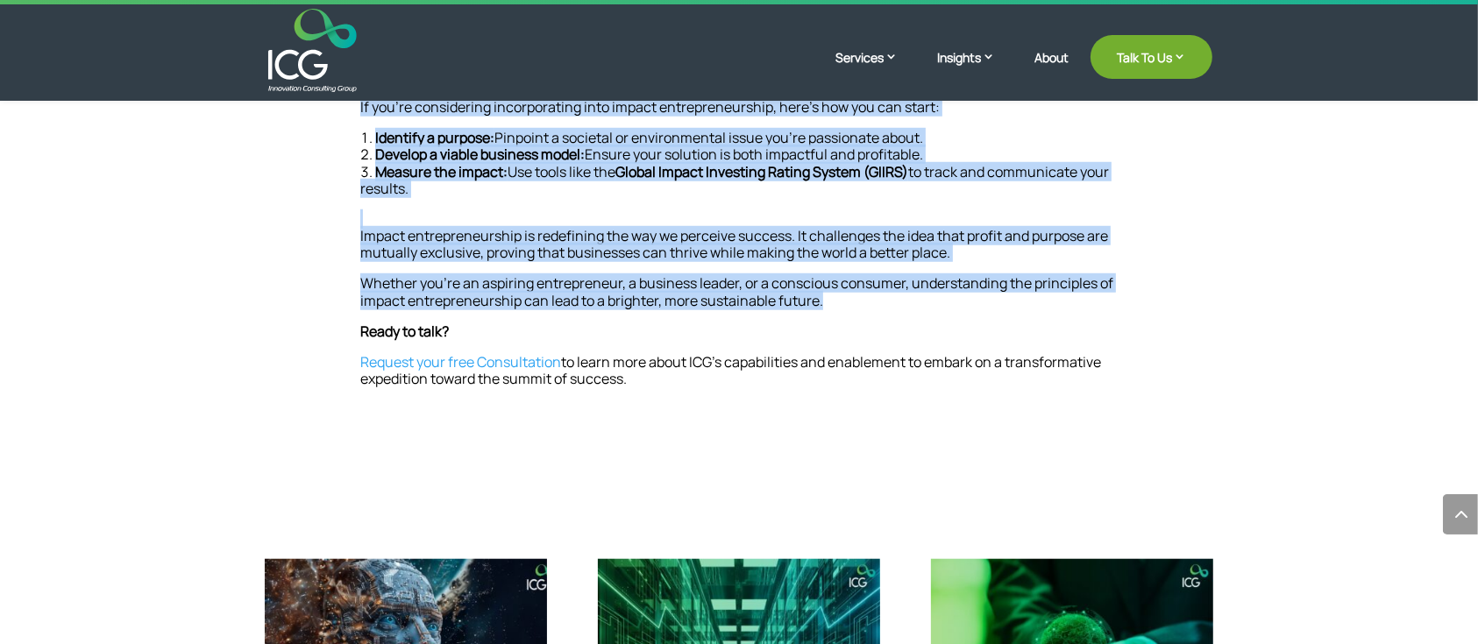
drag, startPoint x: 270, startPoint y: 266, endPoint x: 840, endPoint y: 330, distance: 573.4
click at [840, 330] on div "January 21, 2025 What is Impact Entrepreneurship? In a world where businesses h…" at bounding box center [739, 423] width 1478 height 3653
copy div "What is Impact Entrepreneurship? In a world where businesses have a big impact …"
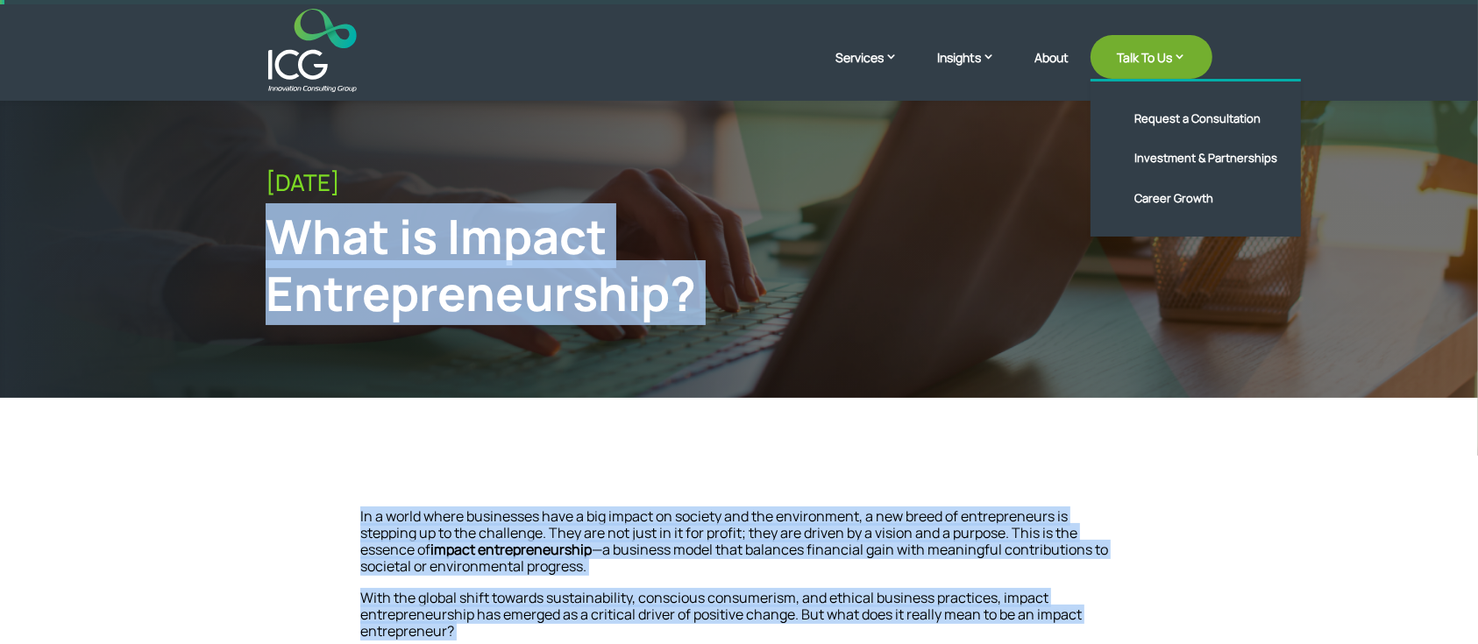
scroll to position [0, 0]
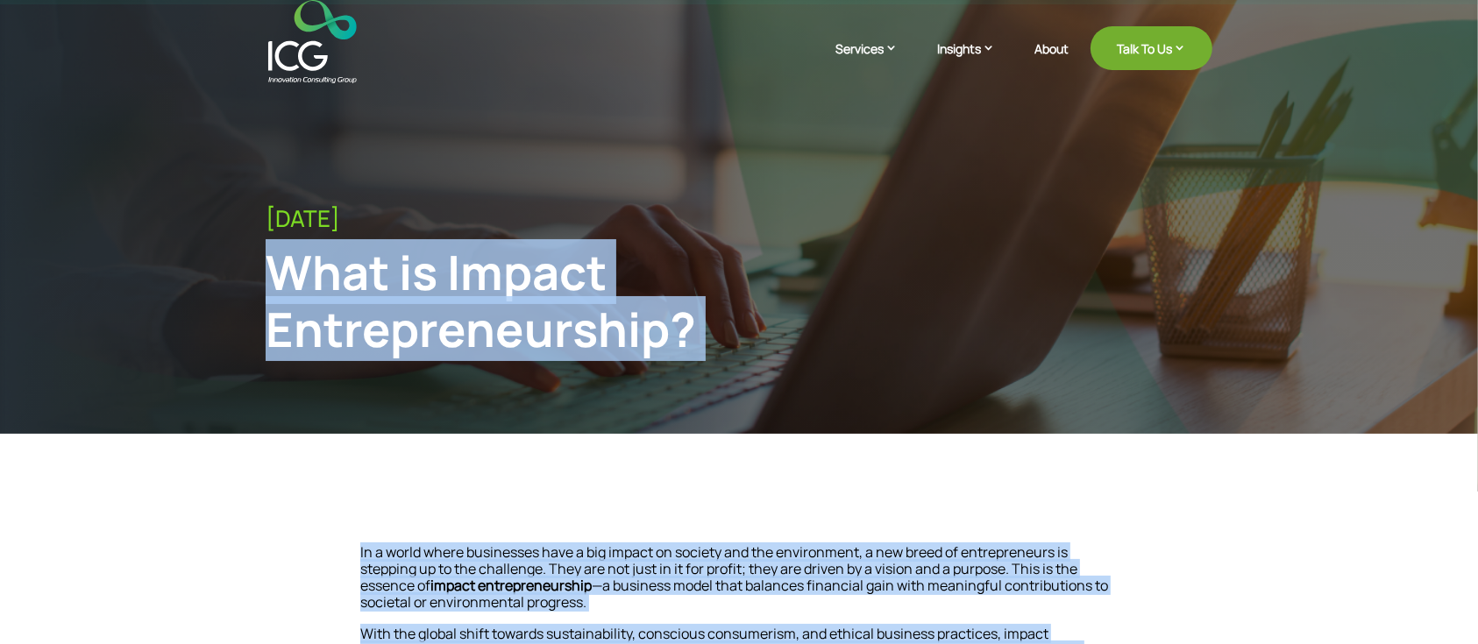
drag, startPoint x: 361, startPoint y: 280, endPoint x: 355, endPoint y: 256, distance: 24.5
click at [355, 256] on div "What is Impact Entrepreneurship?" at bounding box center [630, 301] width 729 height 114
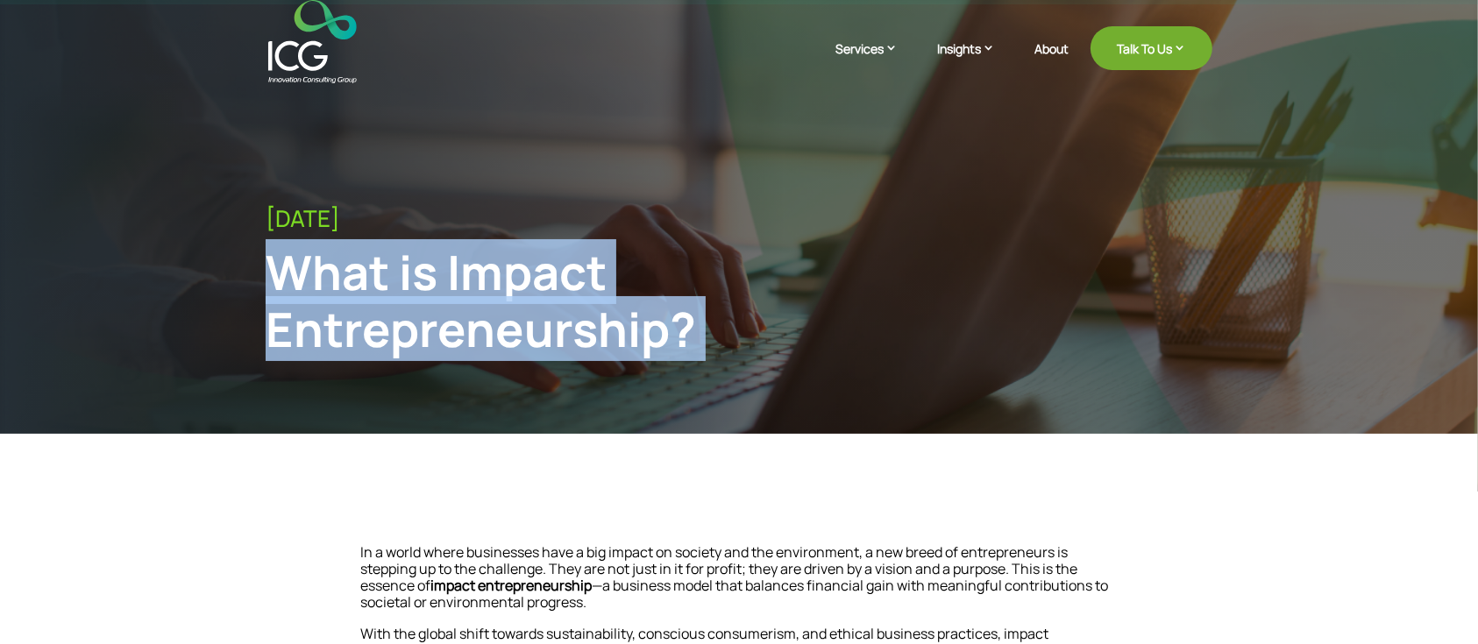
click at [355, 256] on div "What is Impact Entrepreneurship?" at bounding box center [630, 301] width 729 height 114
copy div "What is Impact Entrepreneurship?"
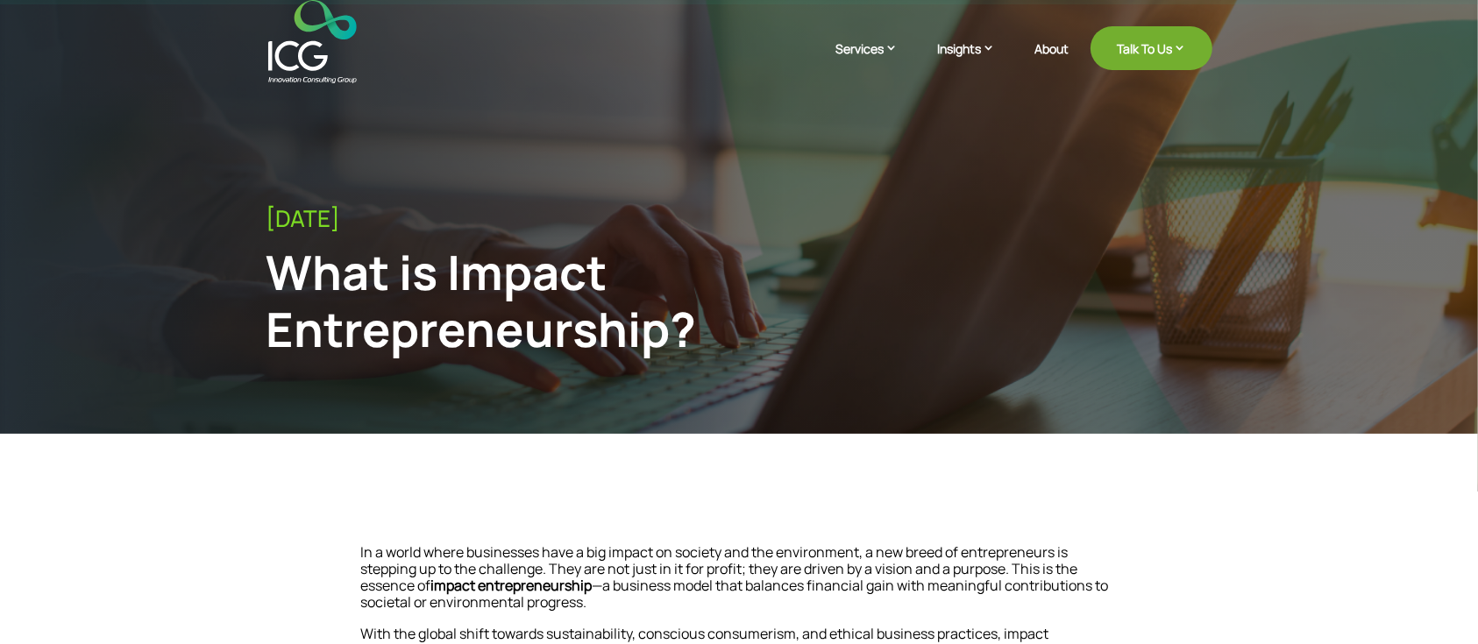
click at [907, 211] on div "January 21, 2025" at bounding box center [739, 218] width 947 height 27
click at [513, 369] on div "January 21, 2025 What is Impact Entrepreneurship?" at bounding box center [739, 288] width 947 height 167
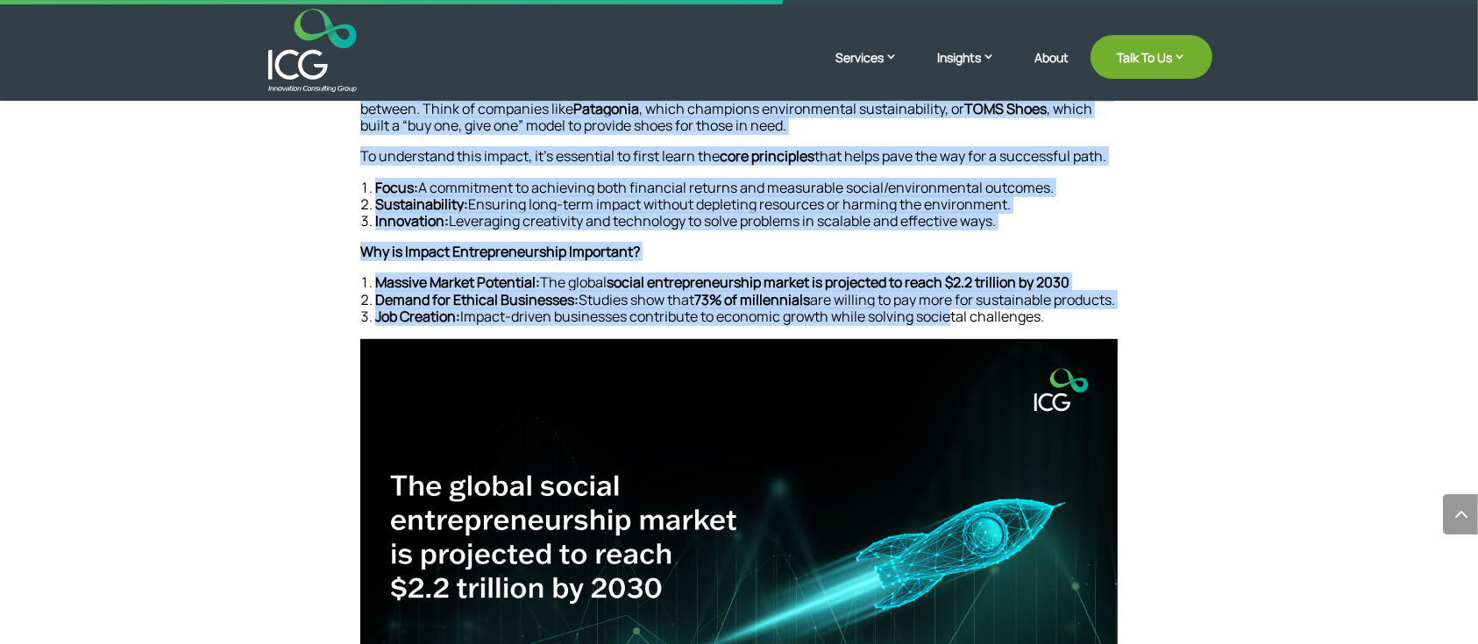
scroll to position [818, 0]
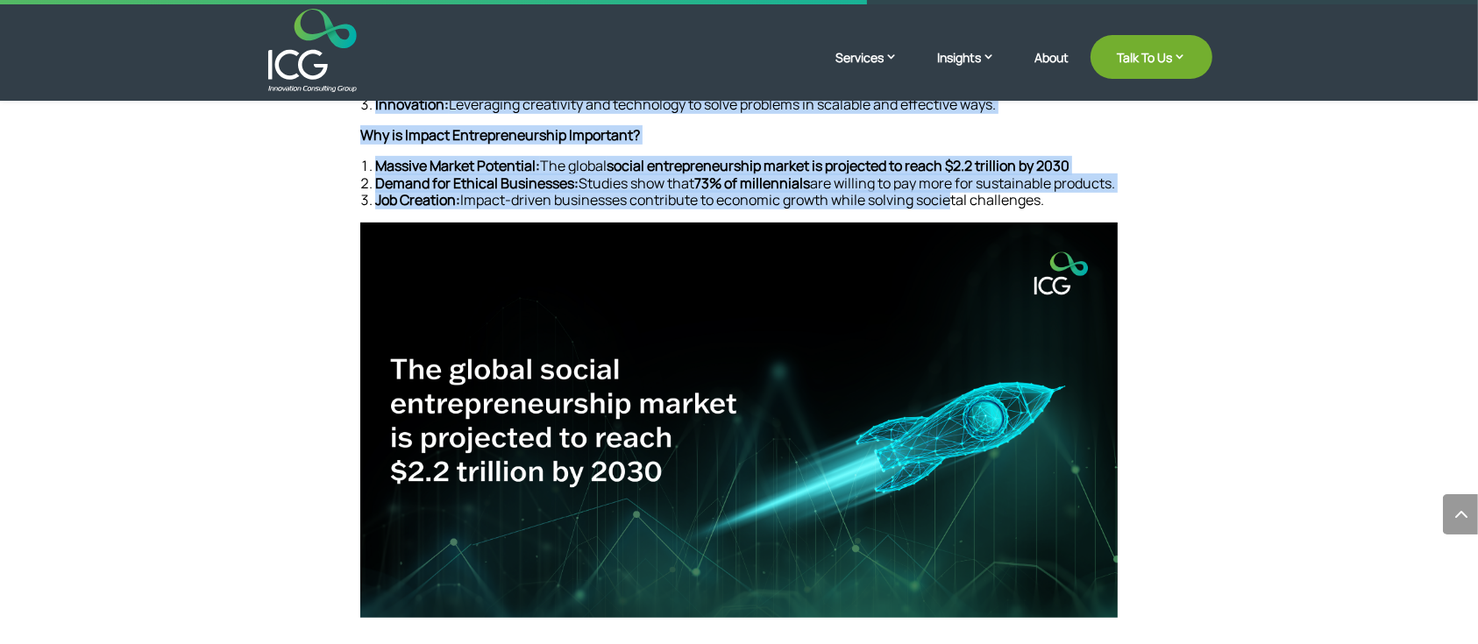
drag, startPoint x: 283, startPoint y: 266, endPoint x: 1066, endPoint y: 216, distance: 784.4
copy div "What is Impact Entrepreneurship? In a world where businesses have a big impact …"
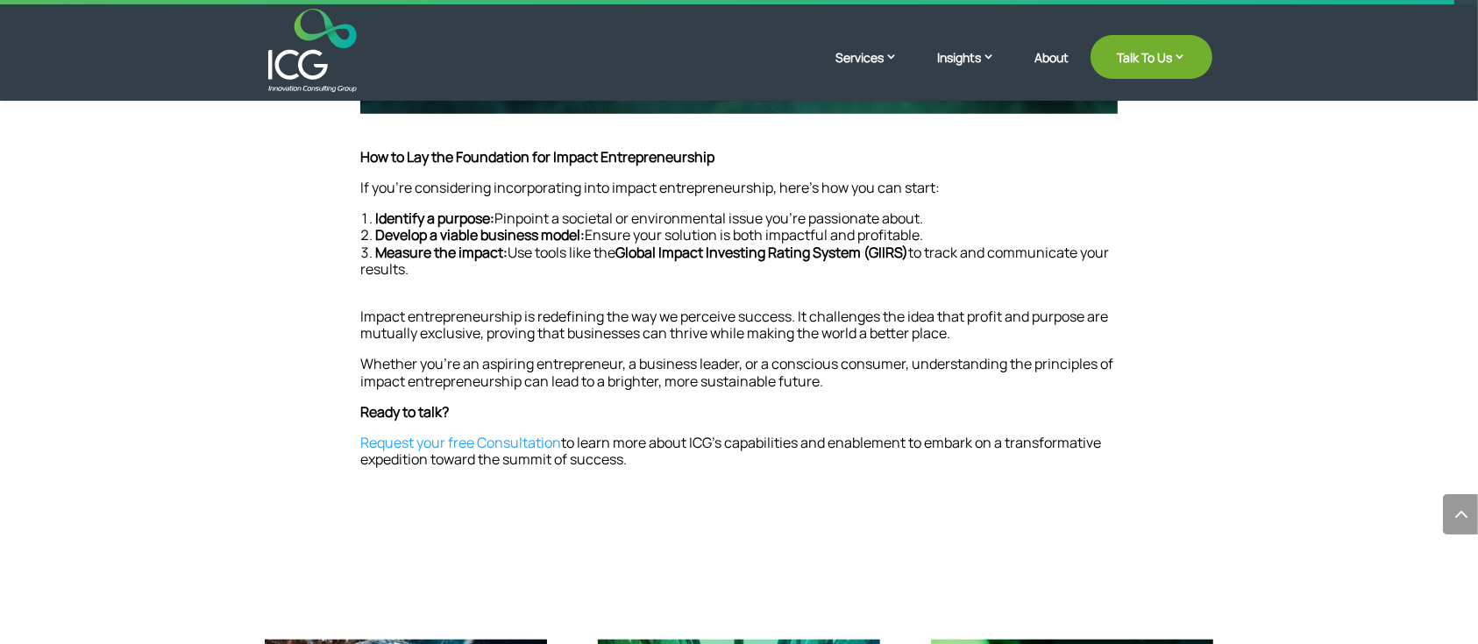
scroll to position [1285, 0]
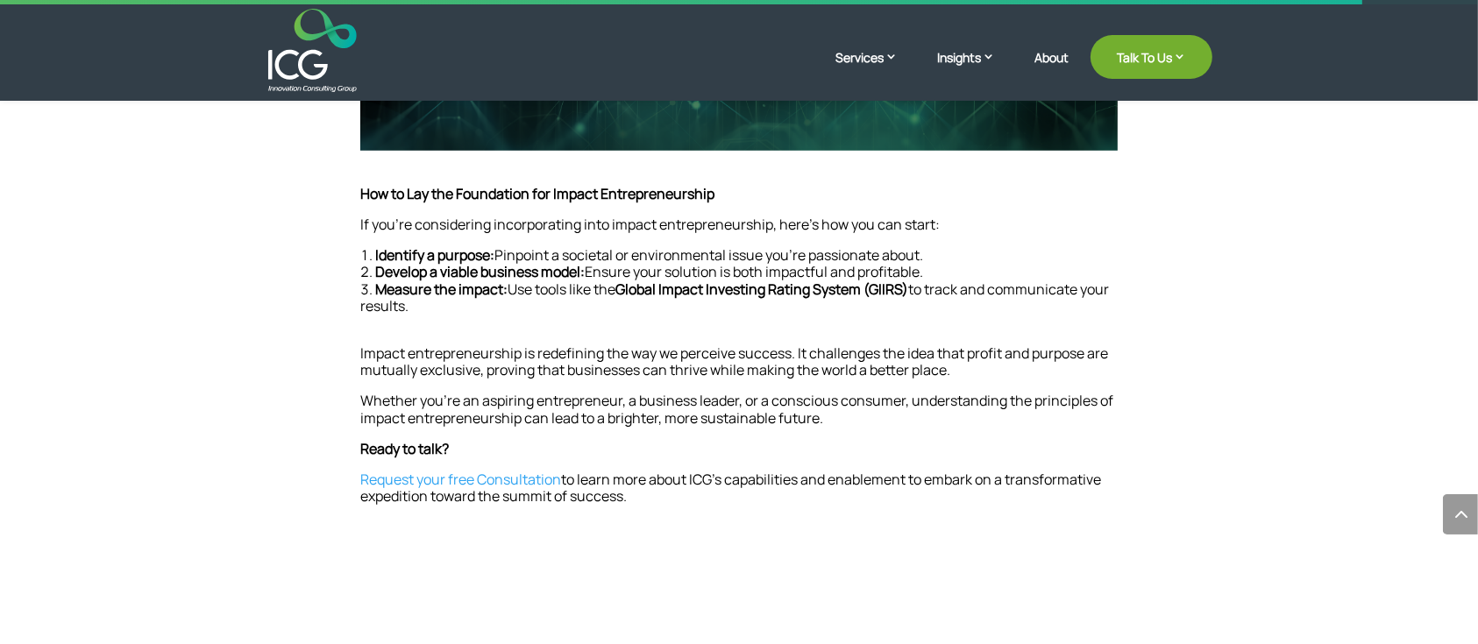
click at [181, 344] on div "In a world where businesses have a big impact on society and the environment, a…" at bounding box center [739, 607] width 1478 height 2916
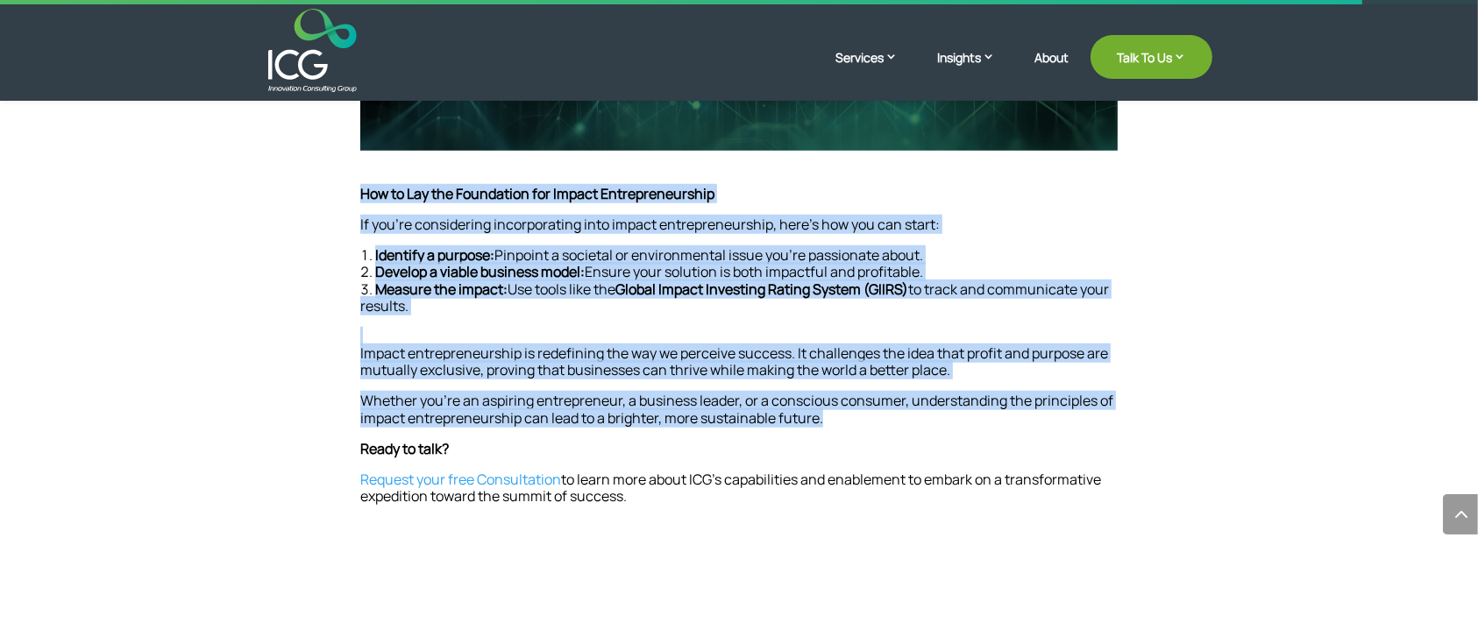
drag, startPoint x: 352, startPoint y: 204, endPoint x: 886, endPoint y: 445, distance: 586.5
copy div "How to Lay the Foundation for Impact Entrepreneurship If you’re considering inc…"
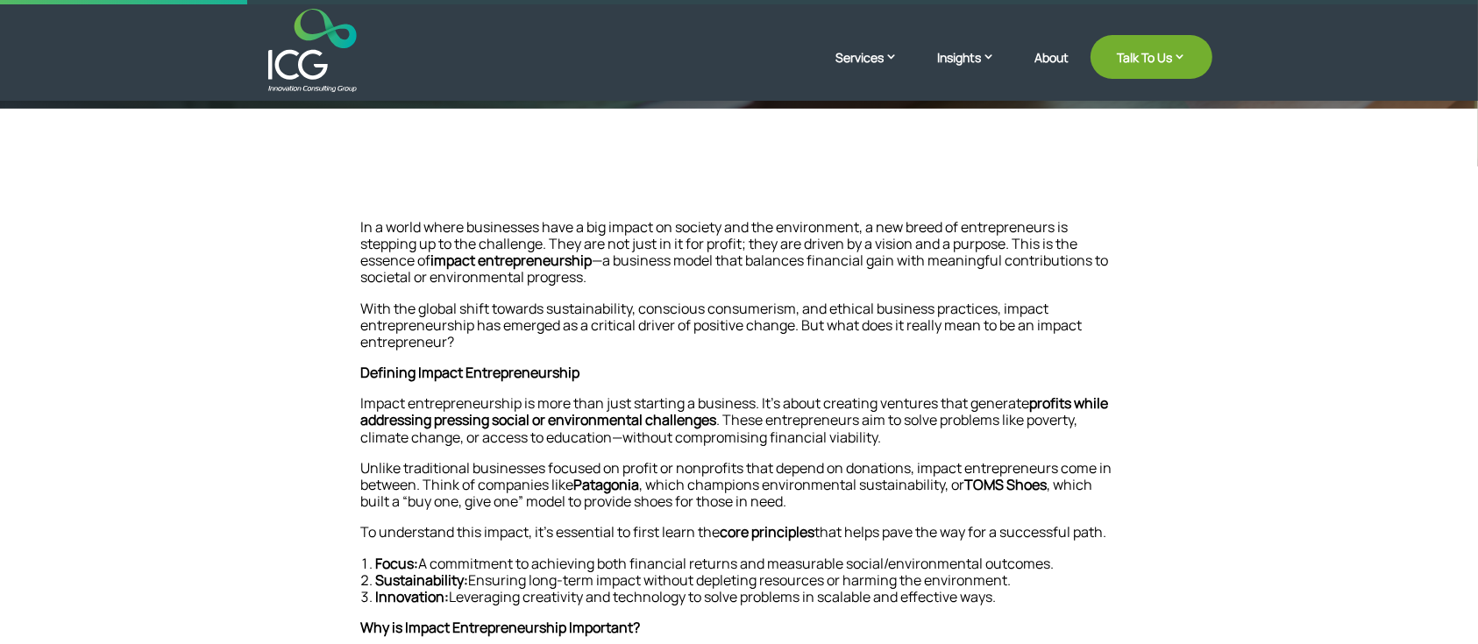
scroll to position [233, 0]
